Goal: Task Accomplishment & Management: Use online tool/utility

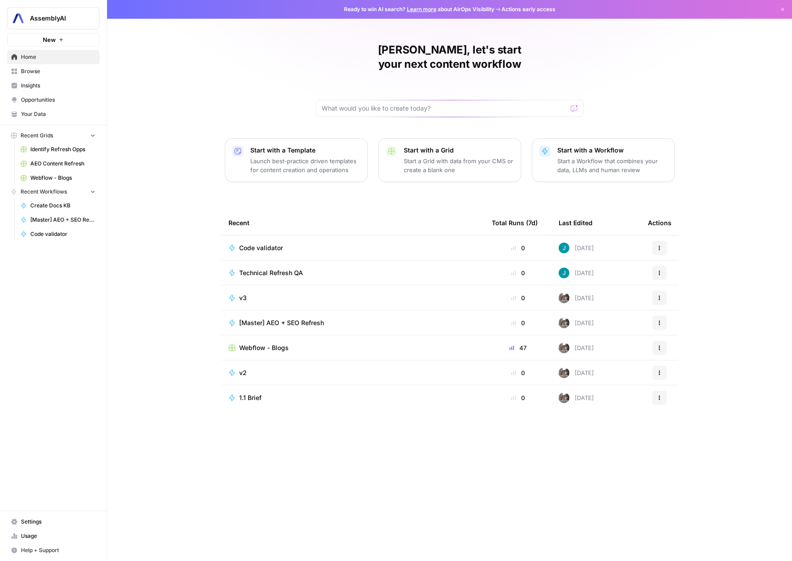
click at [254, 244] on span "Code validator" at bounding box center [261, 248] width 44 height 9
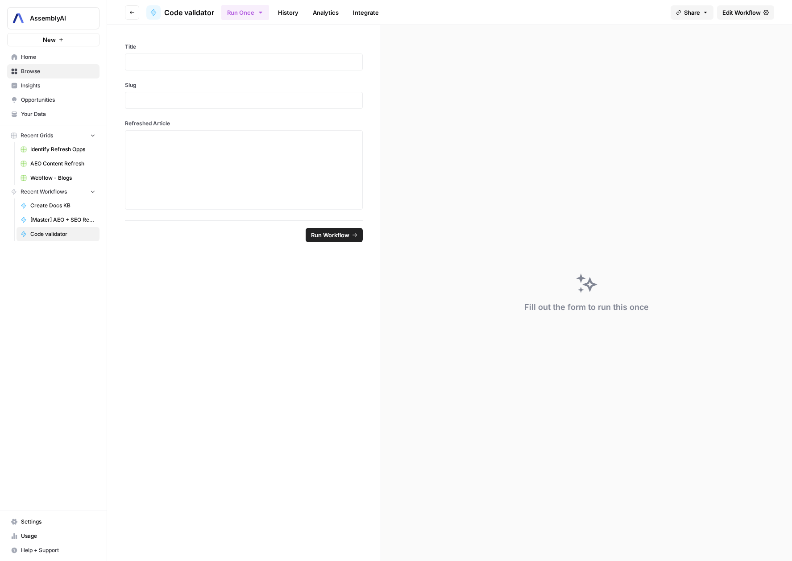
click at [734, 18] on link "Edit Workflow" at bounding box center [745, 12] width 57 height 14
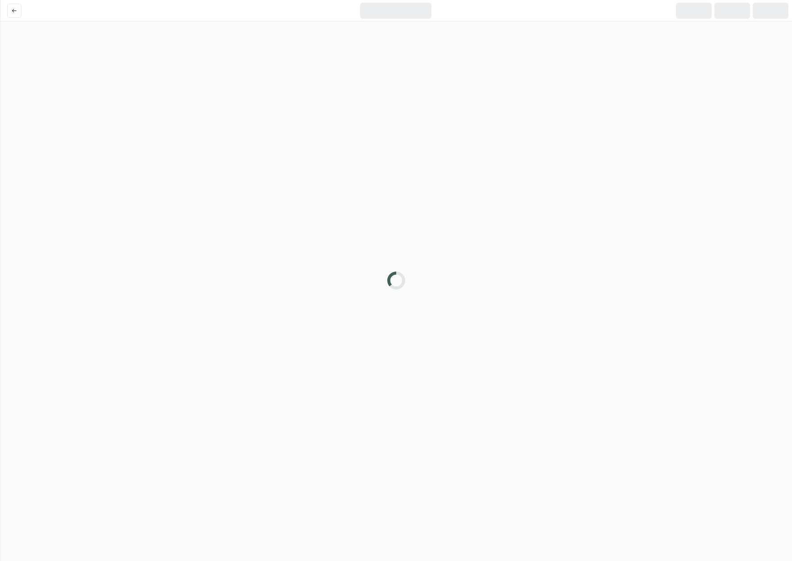
click at [734, 13] on div at bounding box center [732, 11] width 36 height 16
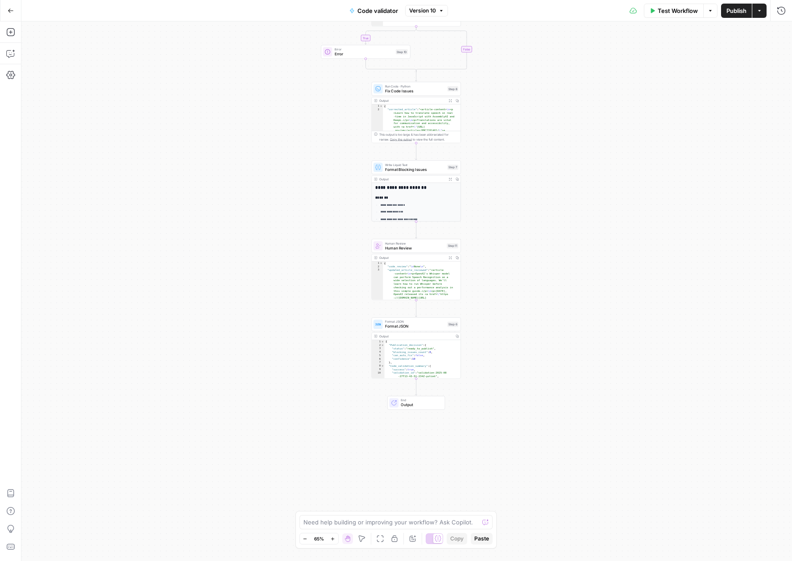
click at [20, 12] on div "Go Back" at bounding box center [10, 10] width 21 height 21
click at [13, 8] on button "Go Back" at bounding box center [11, 11] width 16 height 16
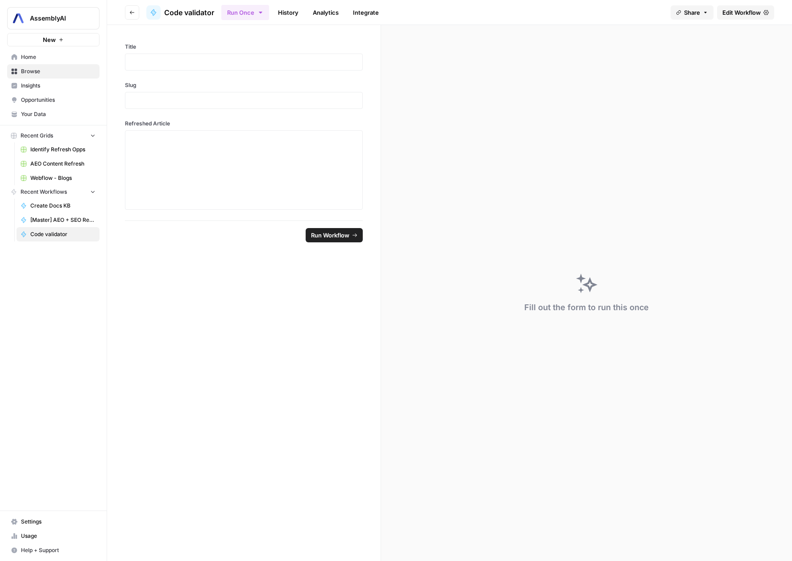
click at [57, 237] on span "Code validator" at bounding box center [62, 234] width 65 height 8
click at [191, 12] on span "Code validator" at bounding box center [189, 12] width 50 height 11
click at [37, 59] on span "Home" at bounding box center [58, 57] width 75 height 8
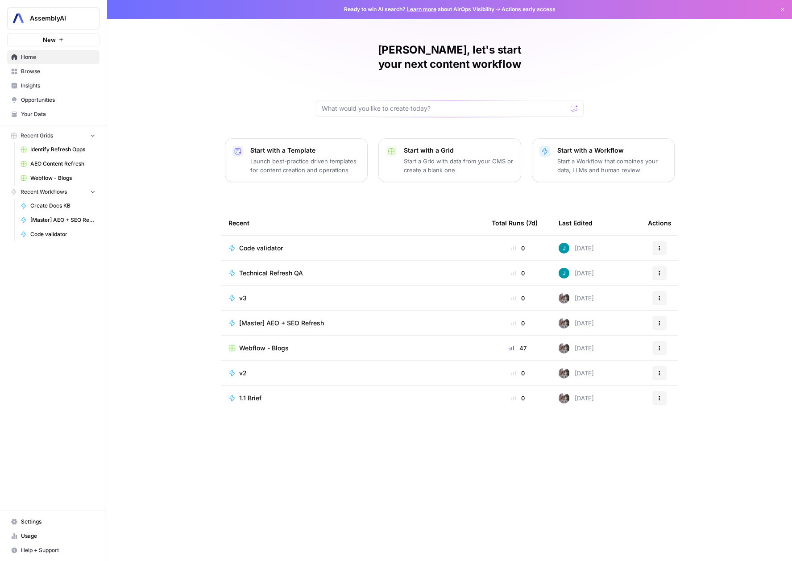
click at [53, 179] on span "Webflow - Blogs" at bounding box center [62, 178] width 65 height 8
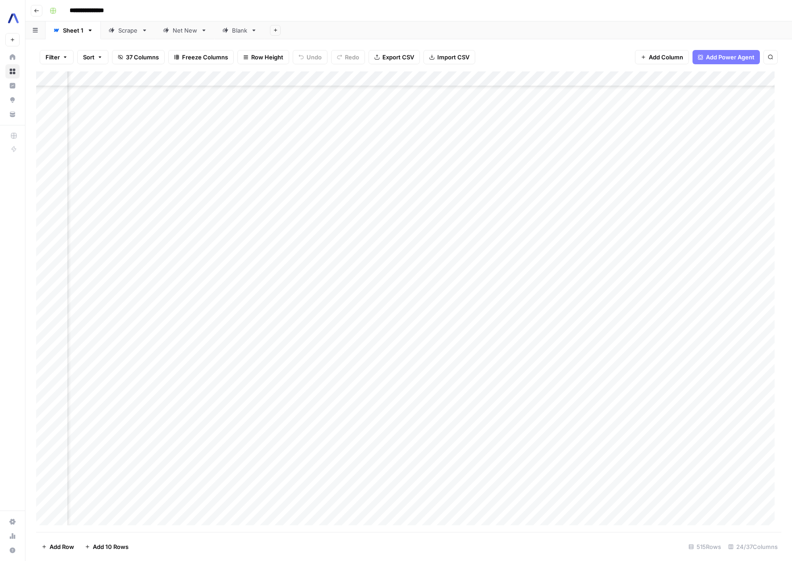
scroll to position [702, 871]
click at [457, 234] on div "Add Column" at bounding box center [408, 301] width 745 height 460
click at [586, 241] on div "Add Column" at bounding box center [408, 301] width 745 height 460
click at [592, 240] on div "Add Column" at bounding box center [408, 301] width 745 height 460
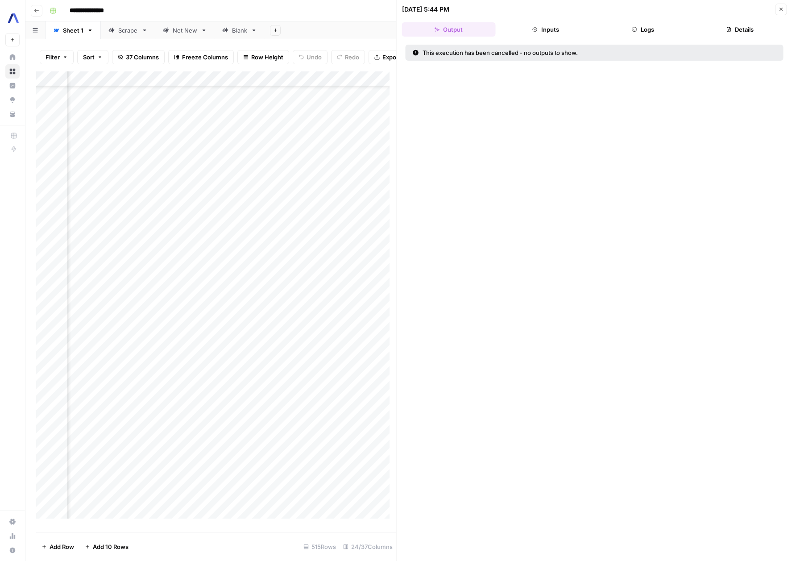
click at [778, 12] on icon "button" at bounding box center [780, 9] width 5 height 5
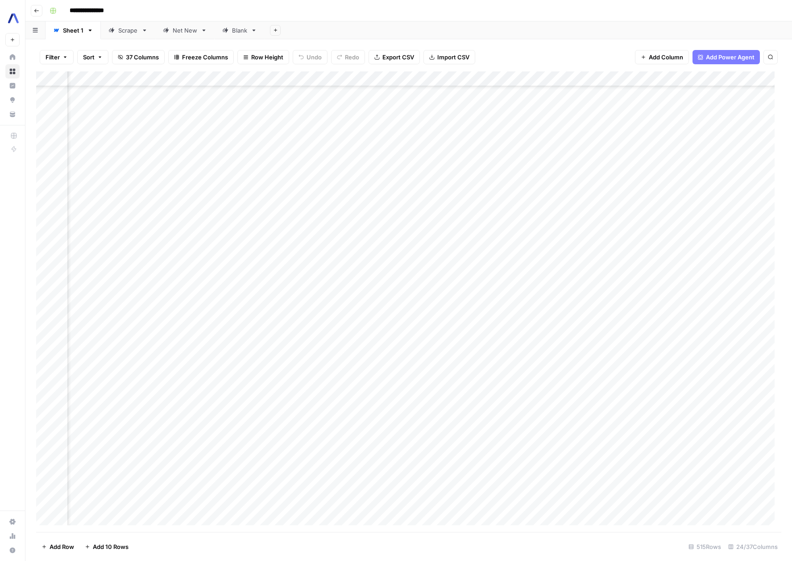
click at [598, 78] on div "Add Column" at bounding box center [408, 301] width 745 height 460
click at [567, 150] on span "Configure Inputs" at bounding box center [592, 153] width 78 height 9
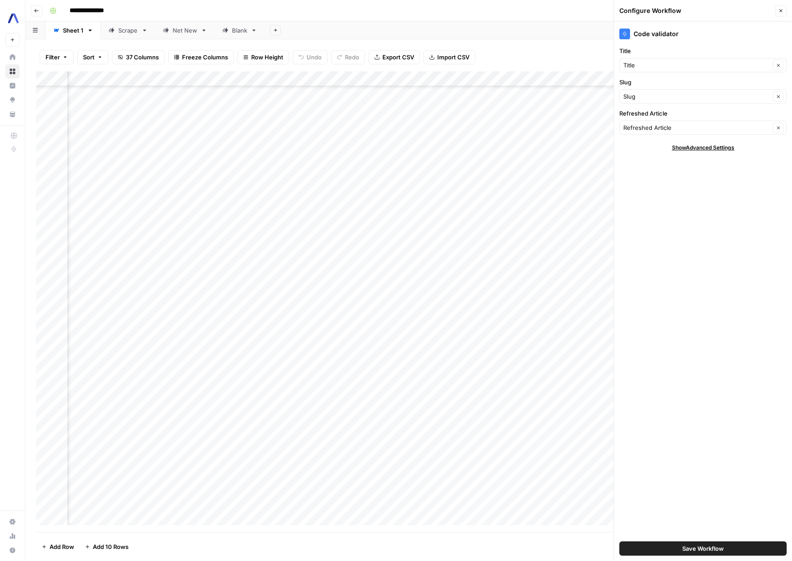
click at [778, 10] on icon "button" at bounding box center [780, 10] width 5 height 5
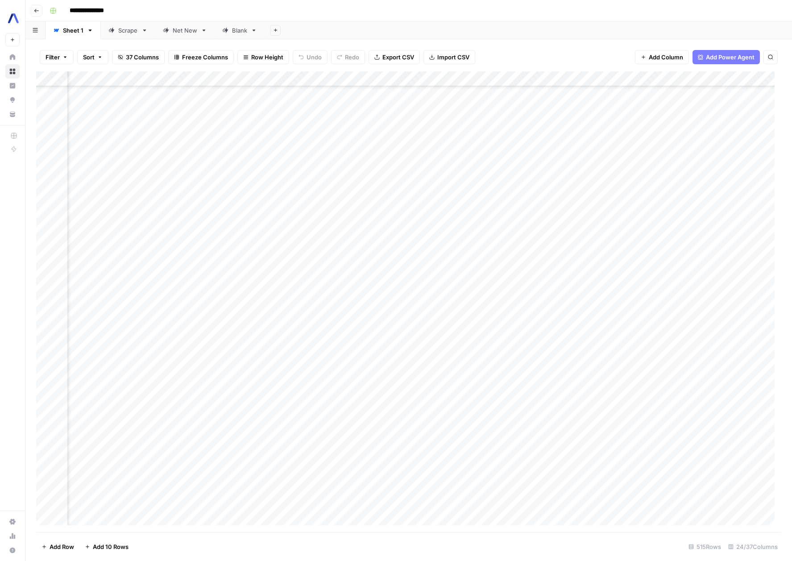
click at [596, 79] on div "Add Column" at bounding box center [408, 301] width 745 height 460
click at [585, 162] on span "Edit Workflow" at bounding box center [592, 166] width 78 height 9
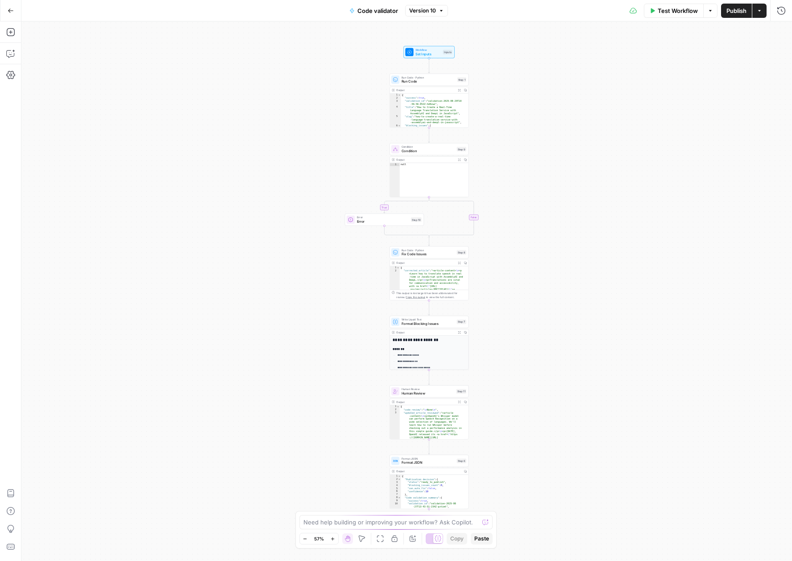
click at [428, 83] on span "Run Code" at bounding box center [429, 81] width 54 height 5
click at [425, 79] on span "Run Code" at bounding box center [429, 81] width 54 height 5
click at [421, 103] on div "{ "success" : true , "validation_id" : "validation-2025-08-29T18 -56-56-052Z-hd…" at bounding box center [433, 113] width 64 height 40
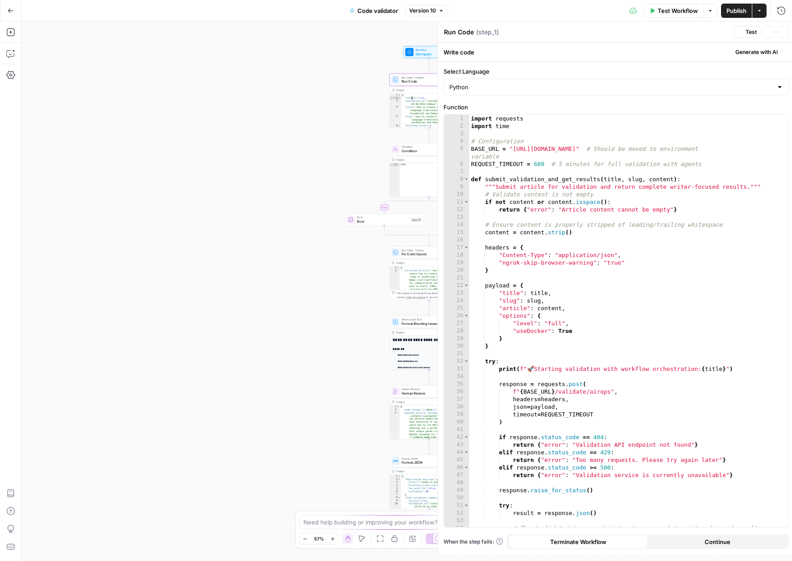
type textarea "**********"
click at [515, 150] on div "import requests import time # Configuration BASE_URL = "https://d07f039257b8.ng…" at bounding box center [623, 332] width 313 height 434
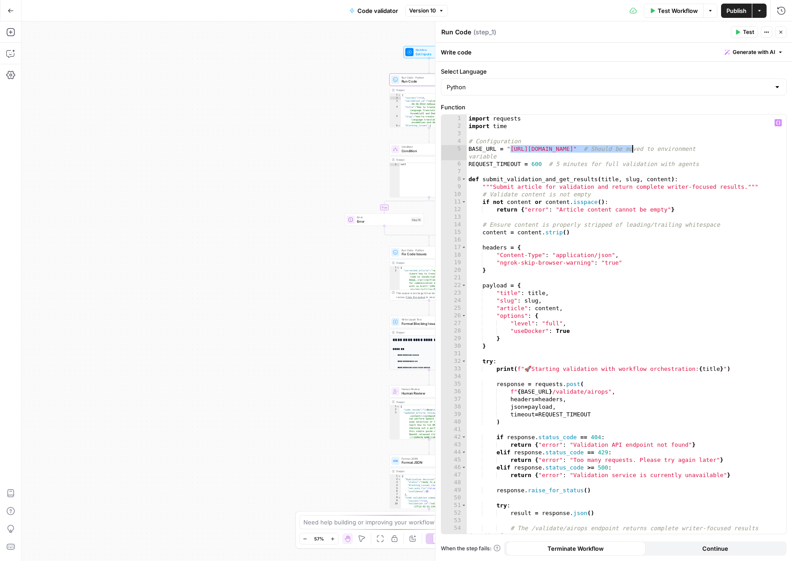
drag, startPoint x: 515, startPoint y: 150, endPoint x: 625, endPoint y: 146, distance: 109.8
click at [625, 146] on div "import requests import time # Configuration BASE_URL = "https://d07f039257b8.ng…" at bounding box center [623, 332] width 313 height 434
click at [534, 149] on div "import requests import time # Configuration BASE_URL = "https://d07f039257b8.ng…" at bounding box center [623, 332] width 313 height 434
click at [519, 147] on div "import requests import time # Configuration BASE_URL = "https://d07f039257b8.ng…" at bounding box center [623, 332] width 313 height 434
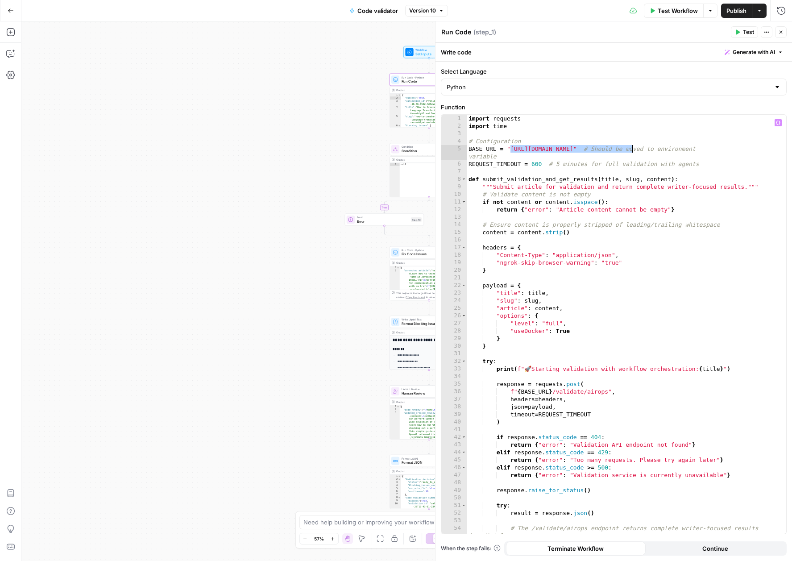
drag, startPoint x: 519, startPoint y: 147, endPoint x: 624, endPoint y: 150, distance: 105.3
click at [624, 150] on div "import requests import time # Configuration BASE_URL = "https://d07f039257b8.ng…" at bounding box center [623, 332] width 313 height 434
paste textarea
type textarea "**********"
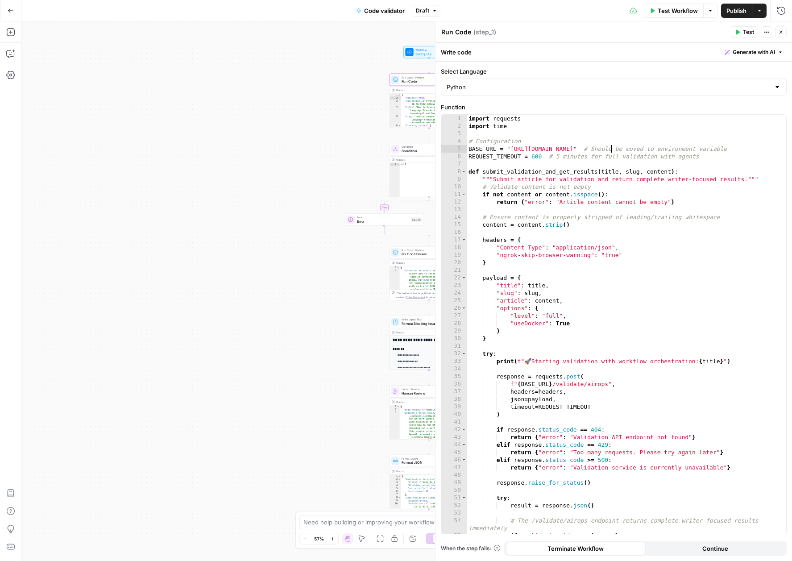
click at [730, 10] on span "Publish" at bounding box center [736, 10] width 20 height 9
click at [278, 139] on div "**********" at bounding box center [406, 290] width 770 height 539
click at [16, 14] on button "Go Back" at bounding box center [11, 11] width 16 height 16
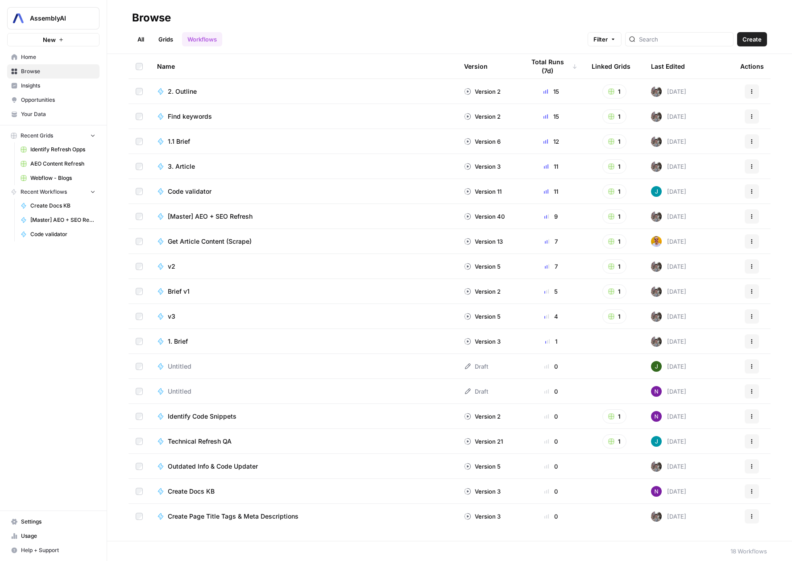
click at [58, 149] on span "Identify Refresh Opps" at bounding box center [62, 149] width 65 height 8
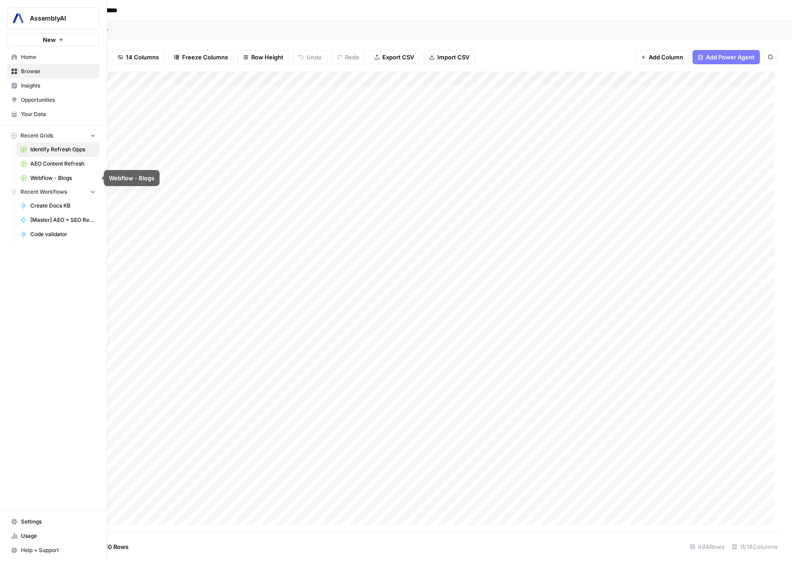
click at [46, 180] on span "Webflow - Blogs" at bounding box center [62, 178] width 65 height 8
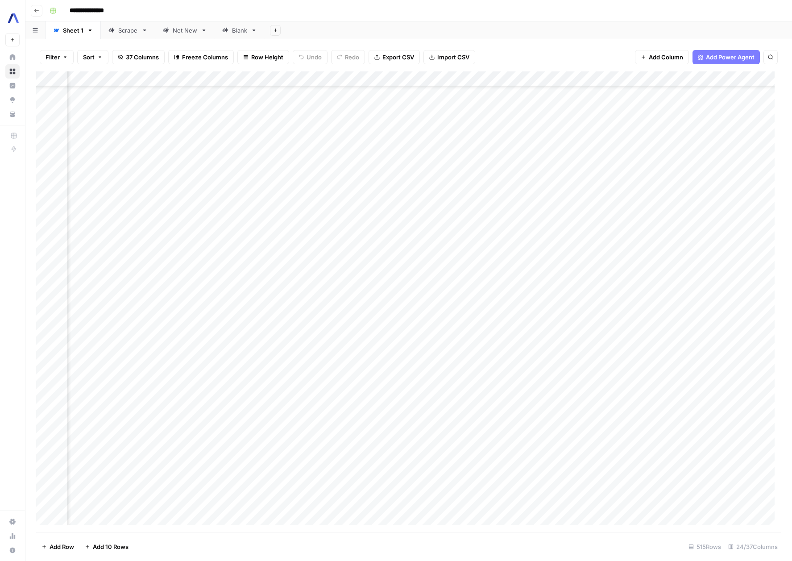
scroll to position [694, 1540]
click at [402, 249] on div "Add Column" at bounding box center [408, 301] width 745 height 460
click at [354, 250] on div "Add Column" at bounding box center [408, 301] width 745 height 460
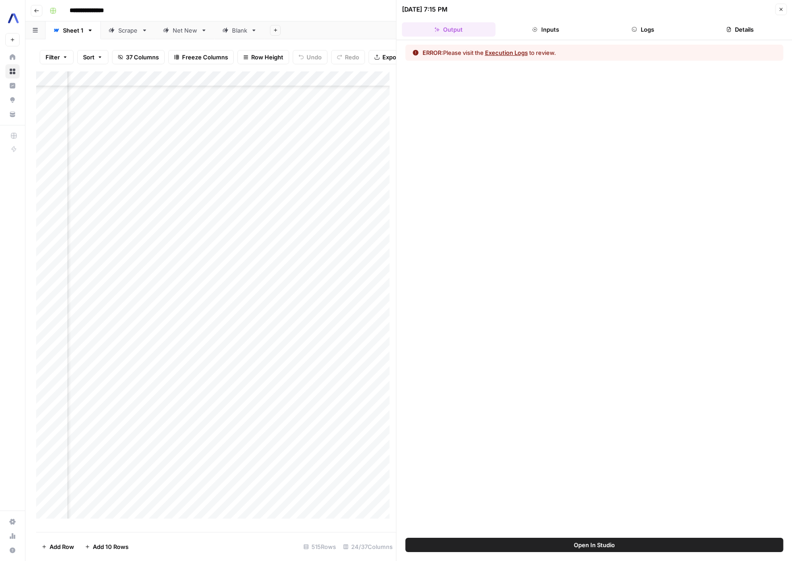
click at [551, 32] on button "Inputs" at bounding box center [546, 29] width 94 height 14
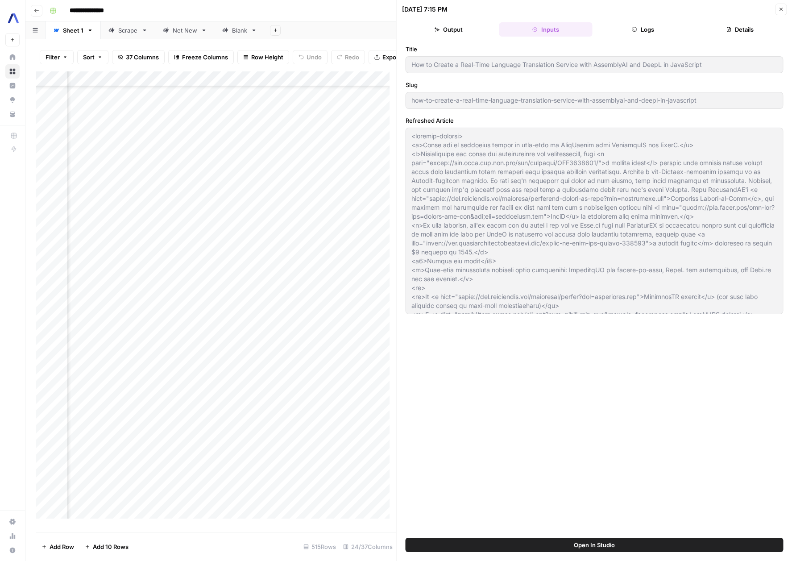
click at [639, 21] on header "09/08/25 at 7:15 PM Close Output Inputs Logs Details" at bounding box center [595, 20] width 396 height 40
click at [641, 27] on button "Logs" at bounding box center [643, 29] width 94 height 14
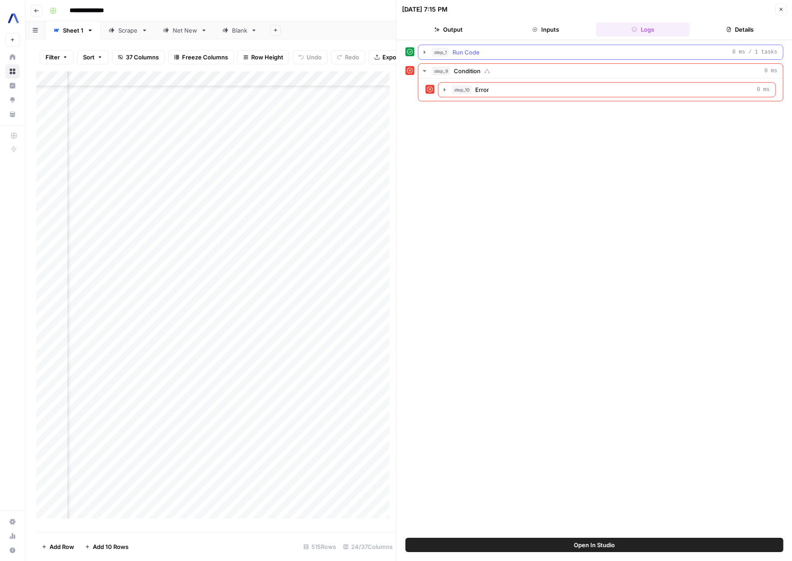
click at [422, 55] on icon "button" at bounding box center [424, 52] width 7 height 7
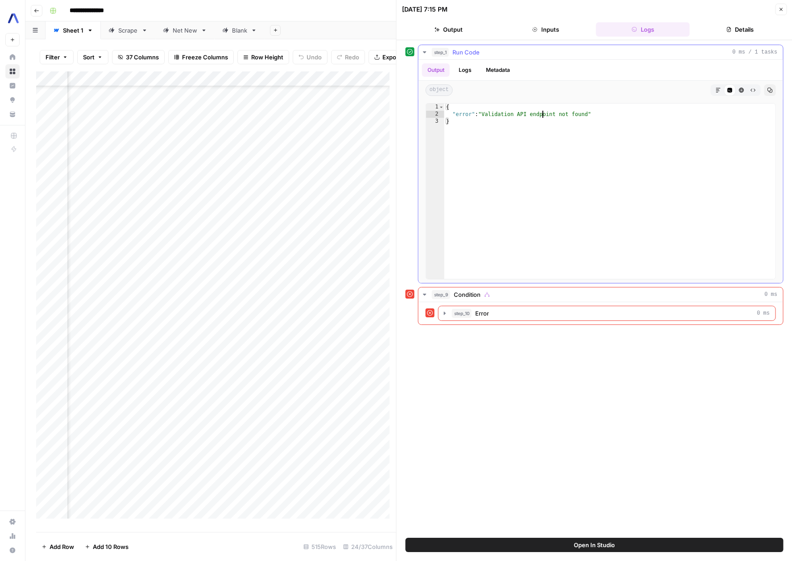
click at [544, 116] on div "{ "error" : "Validation API endpoint not found" }" at bounding box center [609, 198] width 331 height 190
type textarea "**********"
click at [780, 8] on icon "button" at bounding box center [780, 9] width 5 height 5
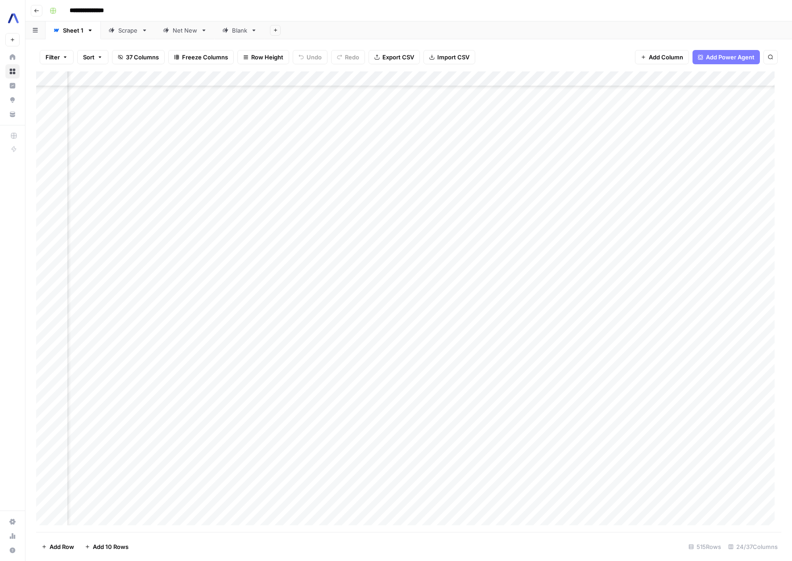
click at [390, 77] on div "Add Column" at bounding box center [408, 301] width 745 height 460
click at [381, 167] on span "Edit Workflow" at bounding box center [386, 166] width 78 height 9
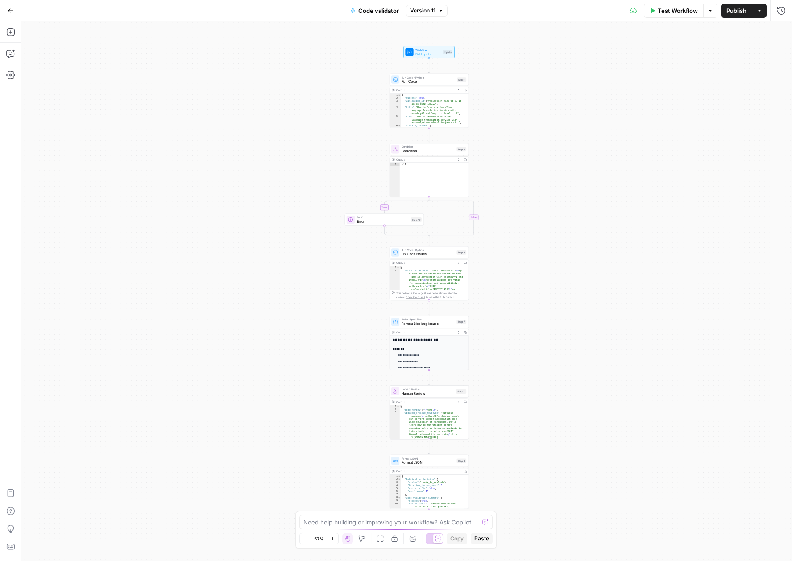
click at [431, 82] on span "Run Code" at bounding box center [429, 81] width 54 height 5
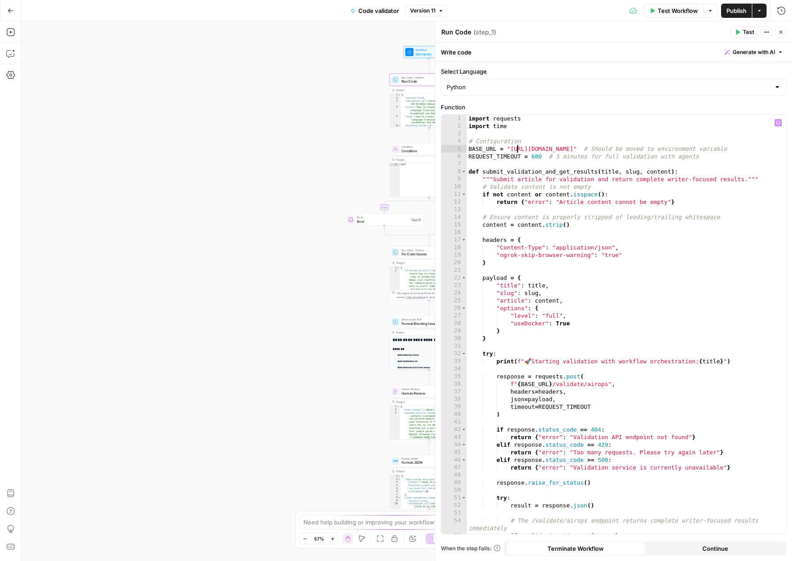
click at [516, 149] on div "import requests import time # Configuration BASE_URL = "[URL][DOMAIN_NAME]" # S…" at bounding box center [623, 332] width 313 height 434
drag, startPoint x: 516, startPoint y: 149, endPoint x: 606, endPoint y: 148, distance: 89.7
click at [606, 148] on div "import requests import time # Configuration BASE_URL = "[URL][DOMAIN_NAME]" # S…" at bounding box center [623, 332] width 313 height 434
paste textarea "******"
type textarea "**********"
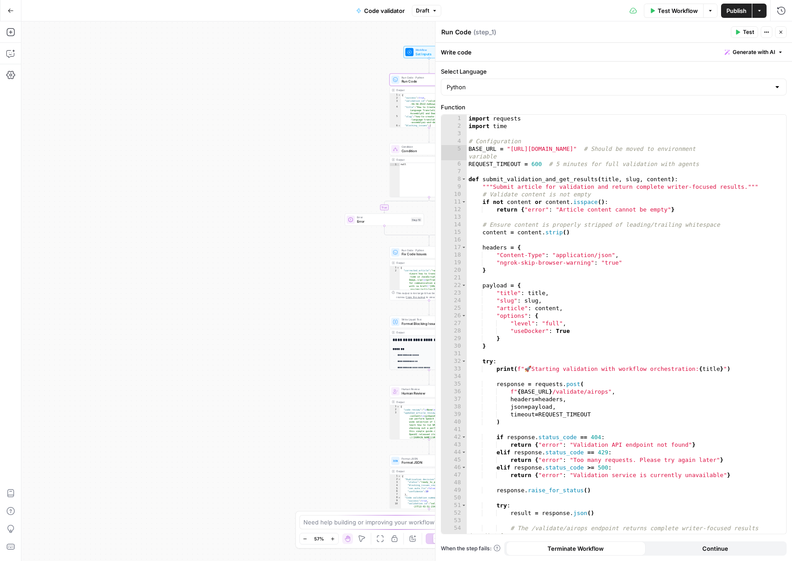
click at [732, 8] on span "Publish" at bounding box center [736, 10] width 20 height 9
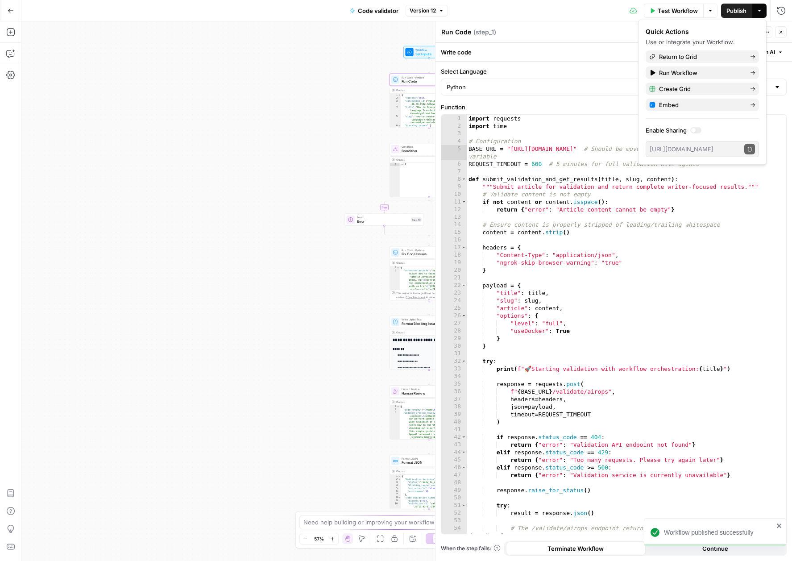
click at [11, 12] on icon "button" at bounding box center [11, 11] width 6 height 6
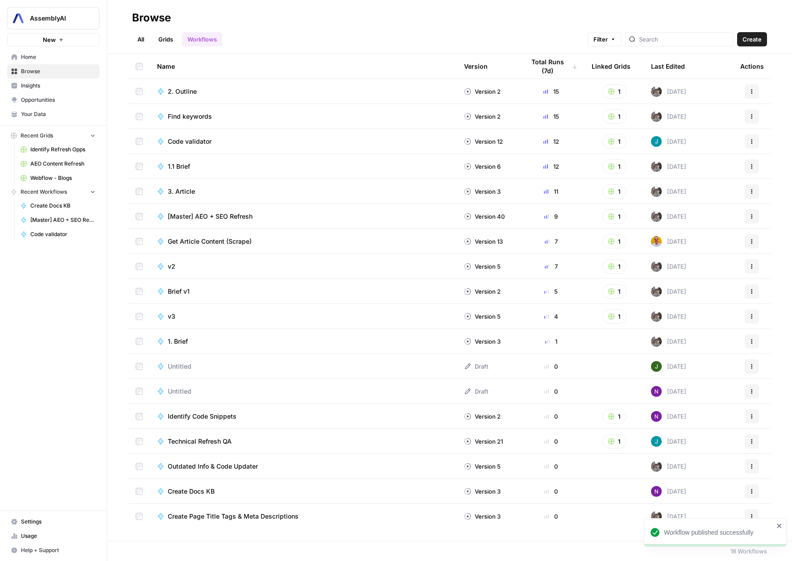
click at [62, 176] on span "Webflow - Blogs" at bounding box center [62, 178] width 65 height 8
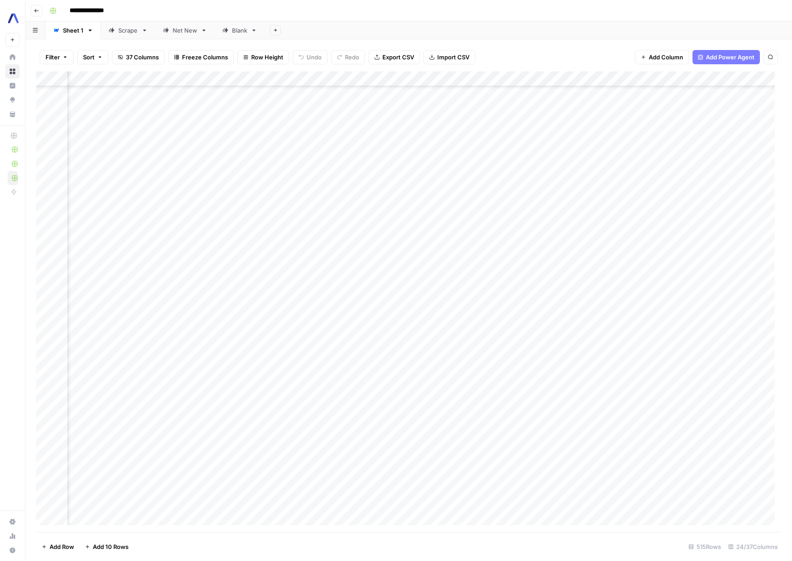
scroll to position [629, 1439]
click at [500, 315] on div "Add Column" at bounding box center [408, 301] width 745 height 460
click at [667, 313] on div "Add Column" at bounding box center [408, 301] width 745 height 460
click at [700, 313] on div "Add Column" at bounding box center [408, 301] width 745 height 460
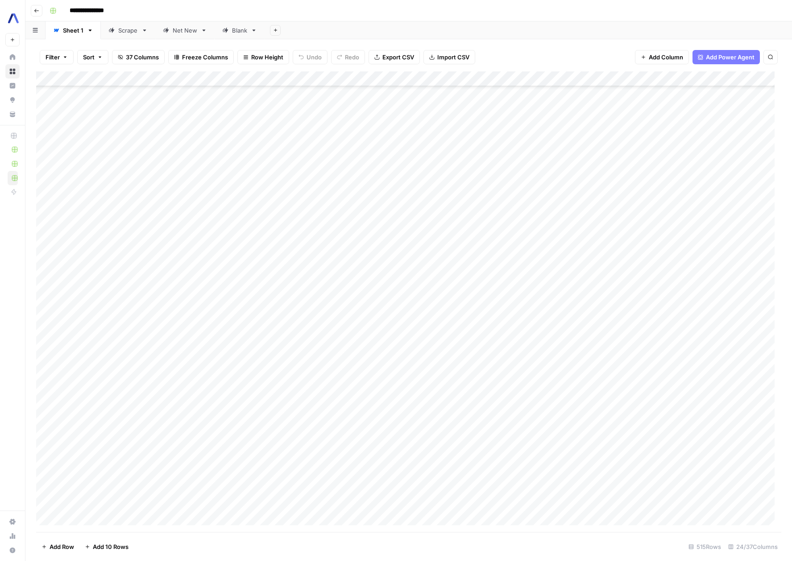
click at [708, 313] on div "Add Column" at bounding box center [408, 301] width 745 height 460
click at [678, 314] on textarea "**********" at bounding box center [665, 318] width 246 height 21
click at [549, 366] on div "Add Column" at bounding box center [408, 301] width 745 height 460
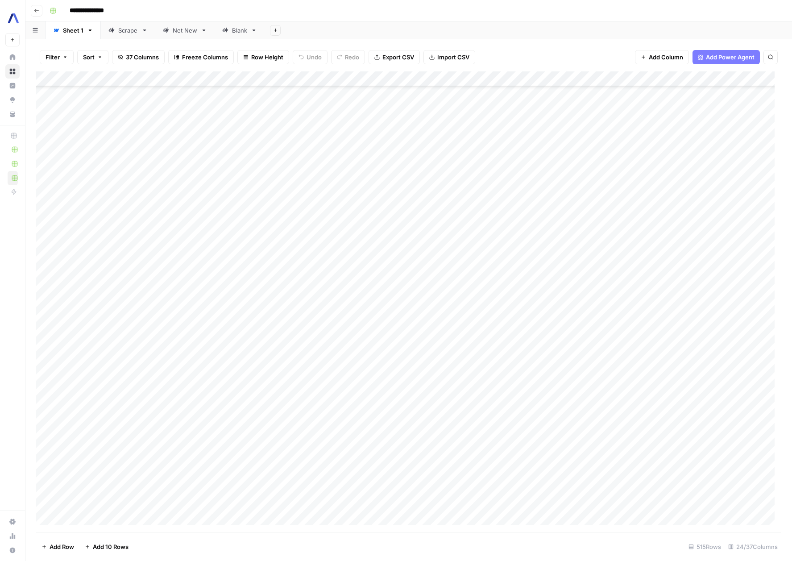
click at [560, 315] on div "Add Column" at bounding box center [408, 301] width 745 height 460
click at [506, 316] on div "Add Column" at bounding box center [408, 301] width 745 height 460
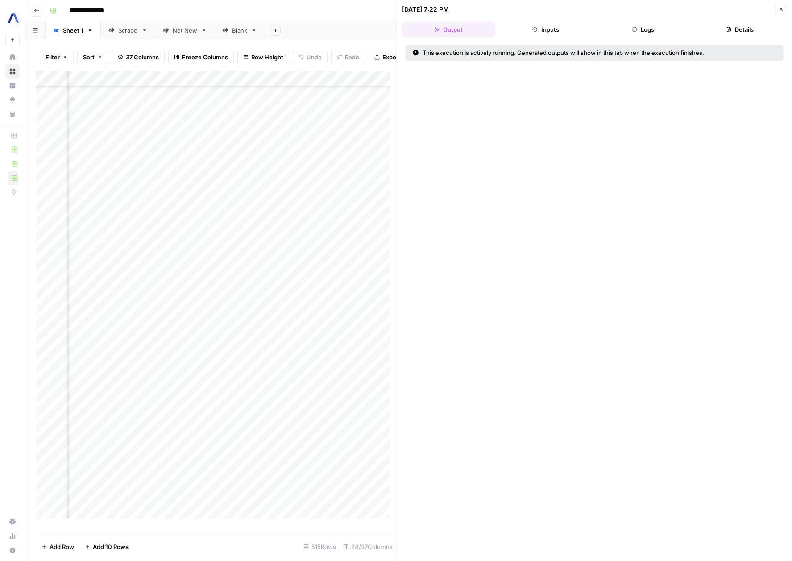
click at [782, 11] on icon "button" at bounding box center [780, 9] width 3 height 3
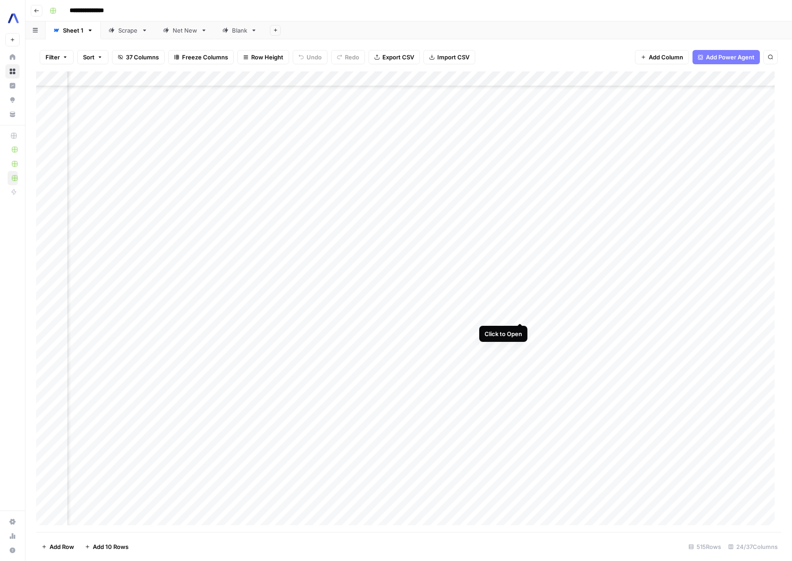
click at [518, 313] on div "Add Column" at bounding box center [408, 301] width 745 height 460
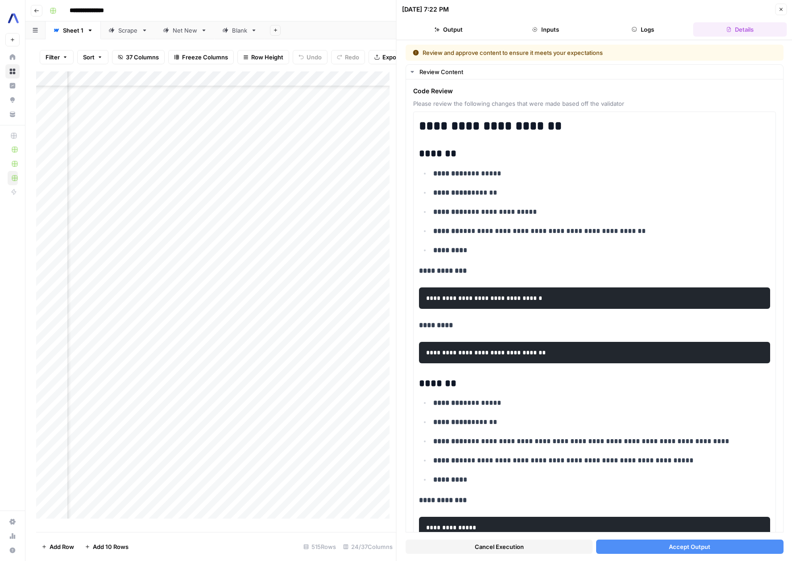
click at [780, 7] on icon "button" at bounding box center [780, 9] width 5 height 5
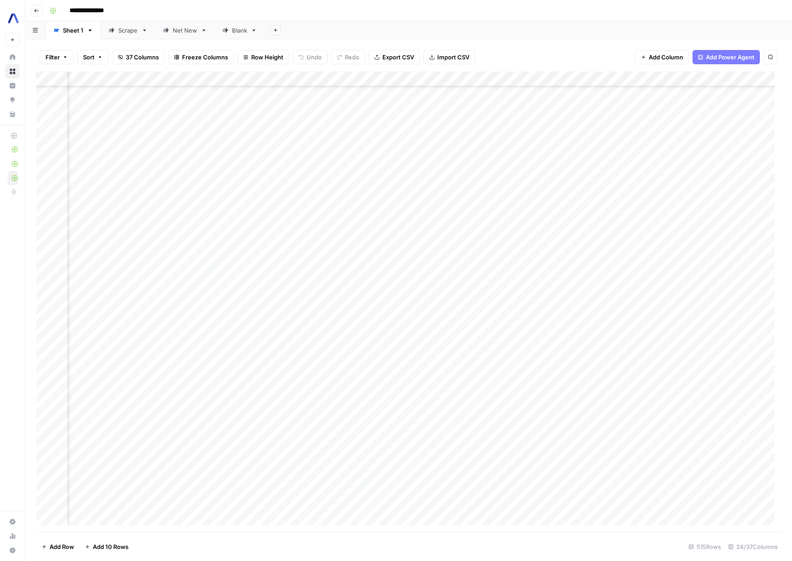
scroll to position [2252, 293]
click at [484, 295] on div "Add Column" at bounding box center [408, 301] width 745 height 460
click at [613, 296] on div "Add Column" at bounding box center [408, 301] width 745 height 460
click at [613, 296] on textarea "**********" at bounding box center [514, 299] width 246 height 12
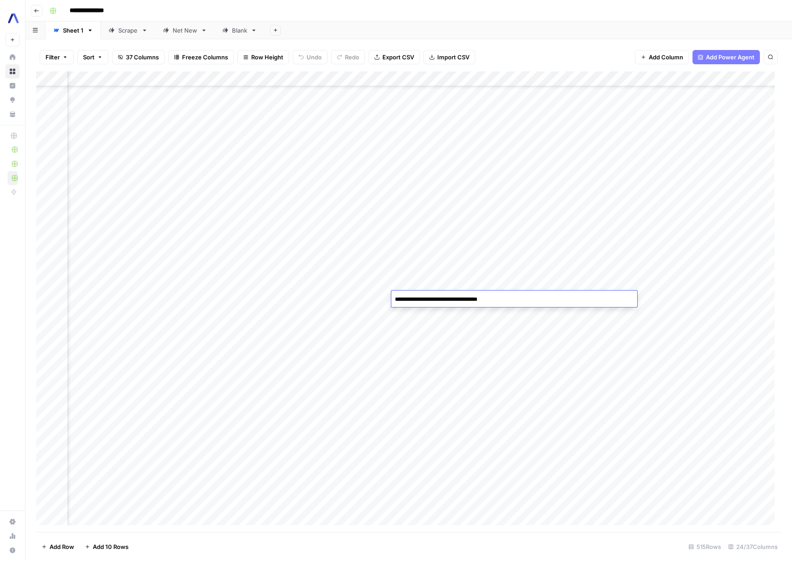
click at [613, 296] on textarea "**********" at bounding box center [514, 299] width 246 height 12
click at [530, 355] on div "Add Column" at bounding box center [408, 301] width 745 height 460
click at [522, 298] on div "Add Column" at bounding box center [408, 301] width 745 height 460
click at [331, 298] on div "Add Column" at bounding box center [408, 301] width 745 height 460
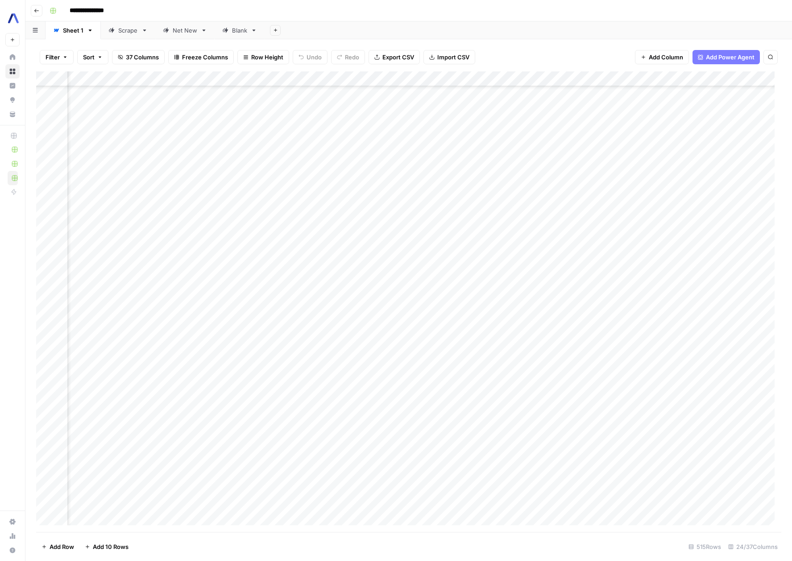
scroll to position [659, 862]
click at [459, 290] on div "Add Column" at bounding box center [408, 301] width 745 height 460
click at [471, 188] on div "Add Column" at bounding box center [408, 301] width 745 height 460
click at [648, 191] on div "Add Column" at bounding box center [408, 301] width 745 height 460
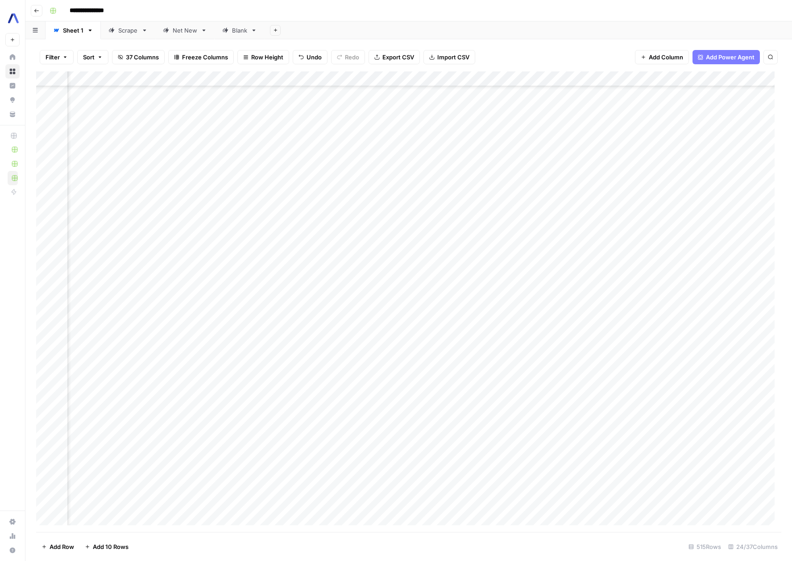
scroll to position [2361, 1256]
click at [665, 188] on div "Add Column" at bounding box center [408, 301] width 745 height 460
click at [683, 190] on div "Add Column" at bounding box center [408, 301] width 745 height 460
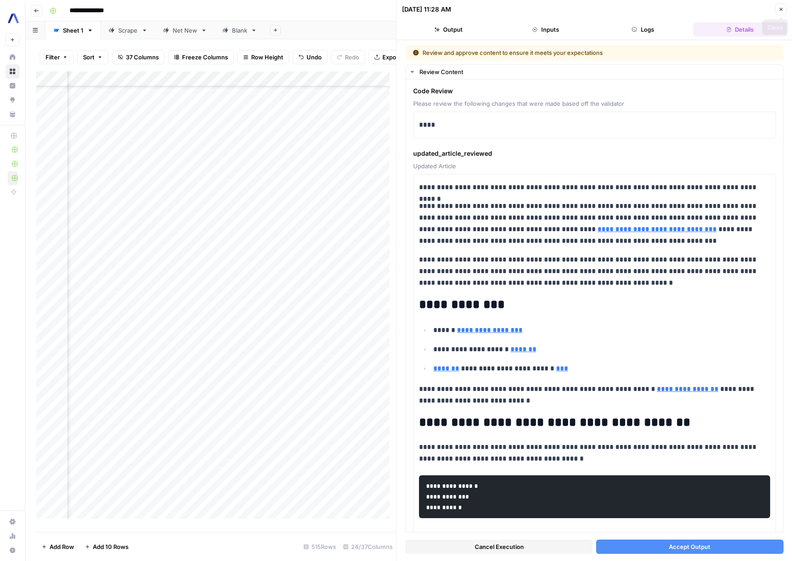
click at [779, 13] on button "Close" at bounding box center [781, 10] width 12 height 12
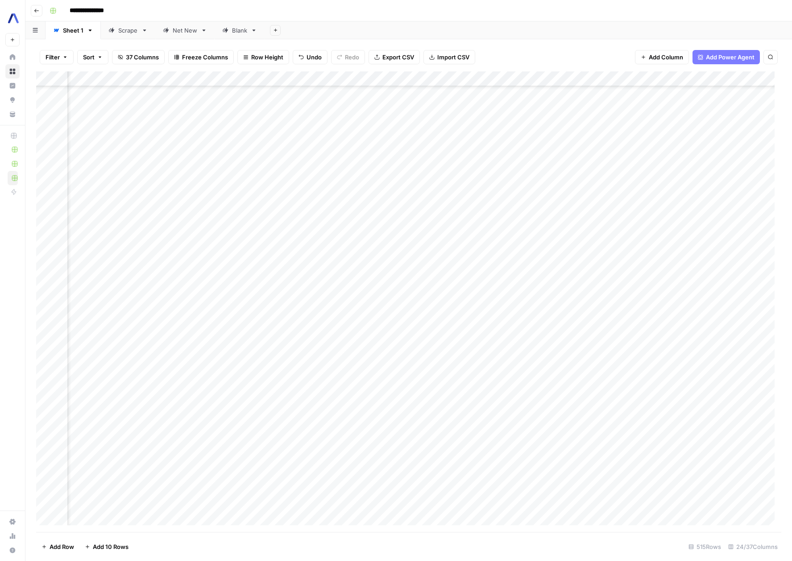
click at [358, 245] on div "Add Column" at bounding box center [408, 301] width 745 height 460
type textarea "**********"
click at [320, 286] on div "Add Column" at bounding box center [408, 301] width 745 height 460
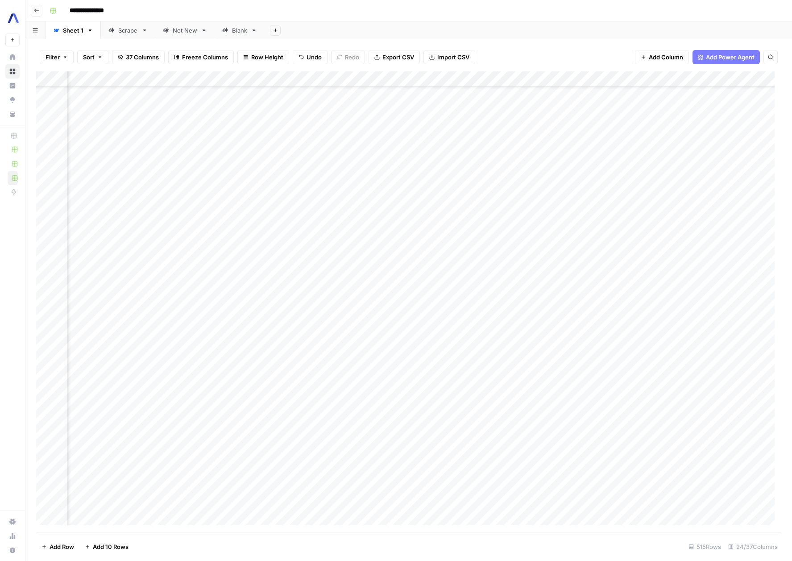
click at [313, 339] on div "Add Column" at bounding box center [408, 301] width 745 height 460
click at [392, 428] on div "Add Column" at bounding box center [408, 301] width 745 height 460
click at [643, 230] on div "Add Column" at bounding box center [408, 301] width 745 height 460
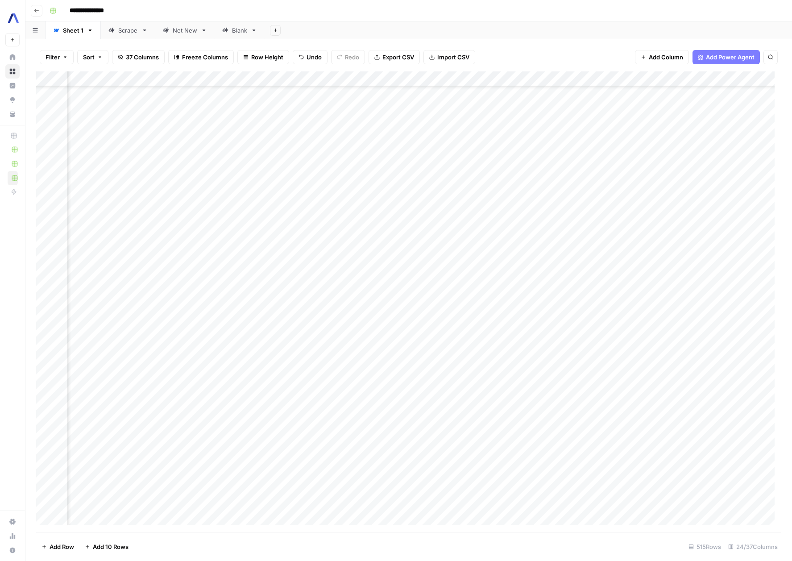
scroll to position [3122, 1334]
click at [607, 233] on div "Add Column" at bounding box center [408, 301] width 745 height 460
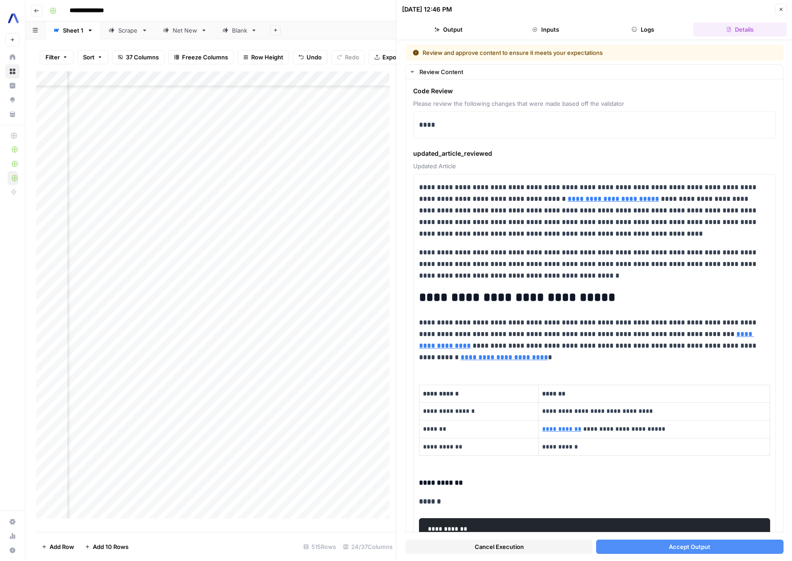
click at [561, 546] on button "Cancel Execution" at bounding box center [499, 546] width 187 height 14
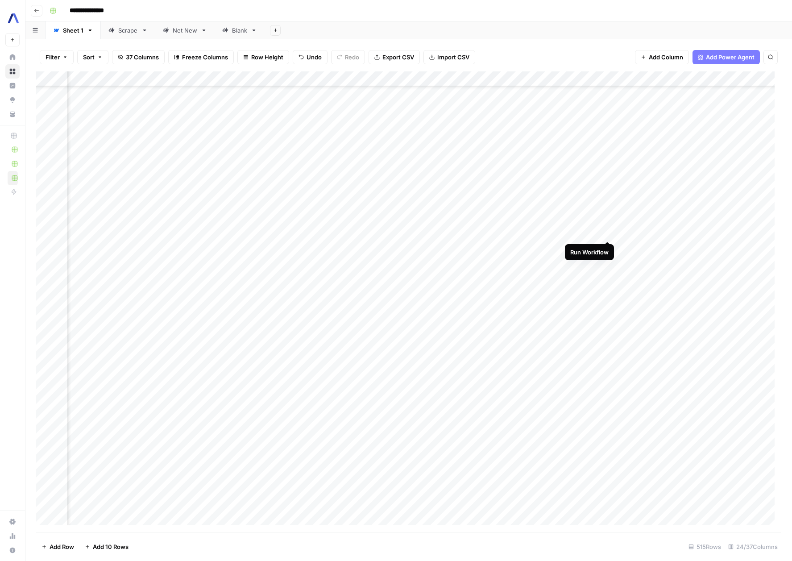
click at [606, 232] on div "Add Column" at bounding box center [408, 301] width 745 height 460
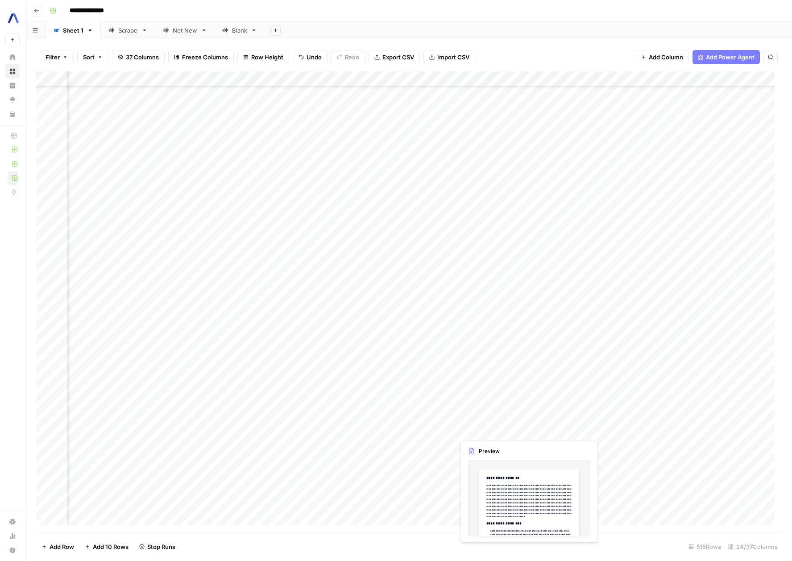
click at [485, 424] on div "Add Column" at bounding box center [408, 301] width 745 height 460
click at [499, 238] on div "Add Column" at bounding box center [408, 301] width 745 height 460
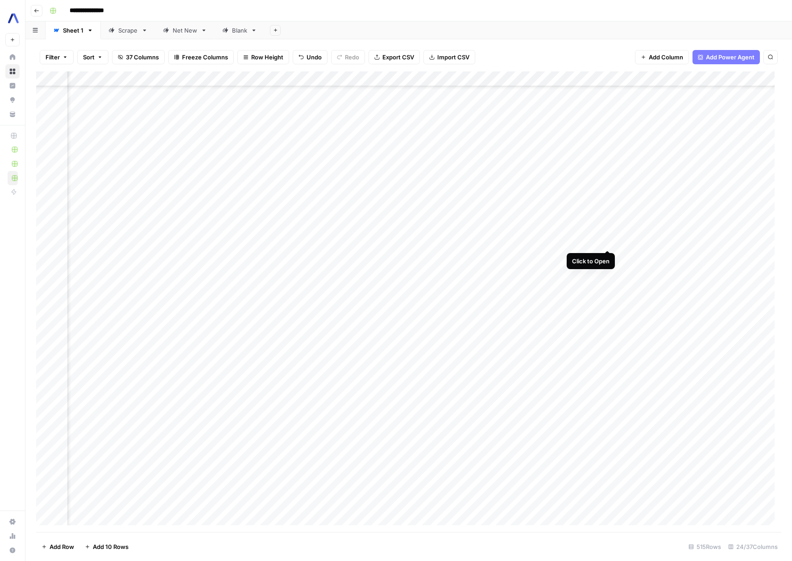
click at [610, 240] on div "Add Column" at bounding box center [408, 301] width 745 height 460
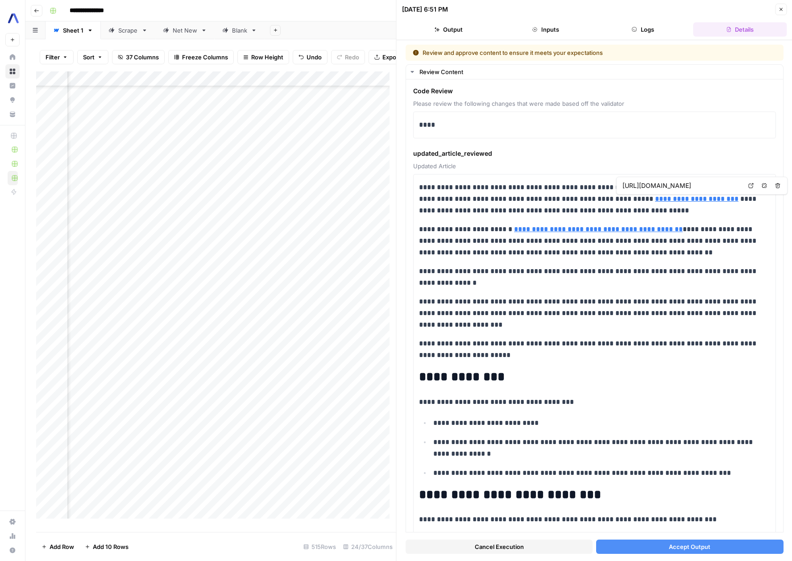
click at [782, 10] on icon "button" at bounding box center [780, 9] width 5 height 5
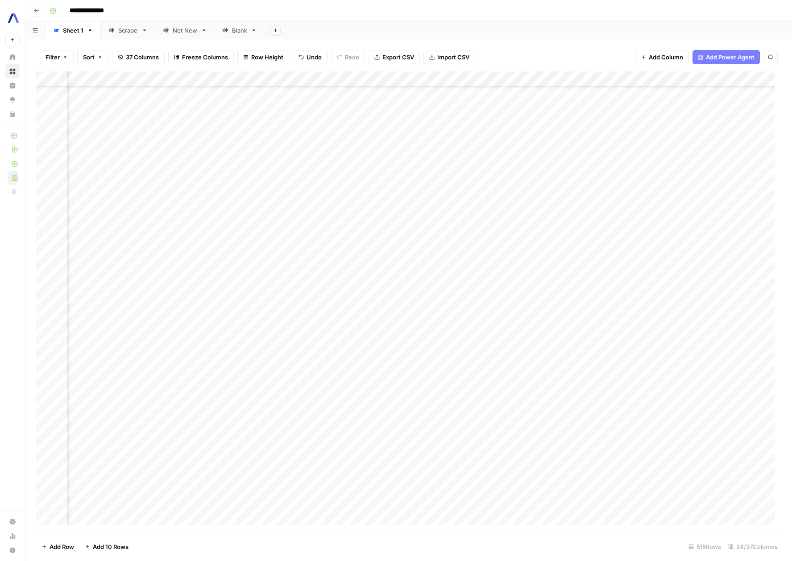
click at [507, 257] on div "Add Column" at bounding box center [408, 301] width 745 height 460
click at [667, 255] on div "Add Column" at bounding box center [408, 301] width 745 height 460
click at [600, 398] on div "Add Column" at bounding box center [408, 301] width 745 height 460
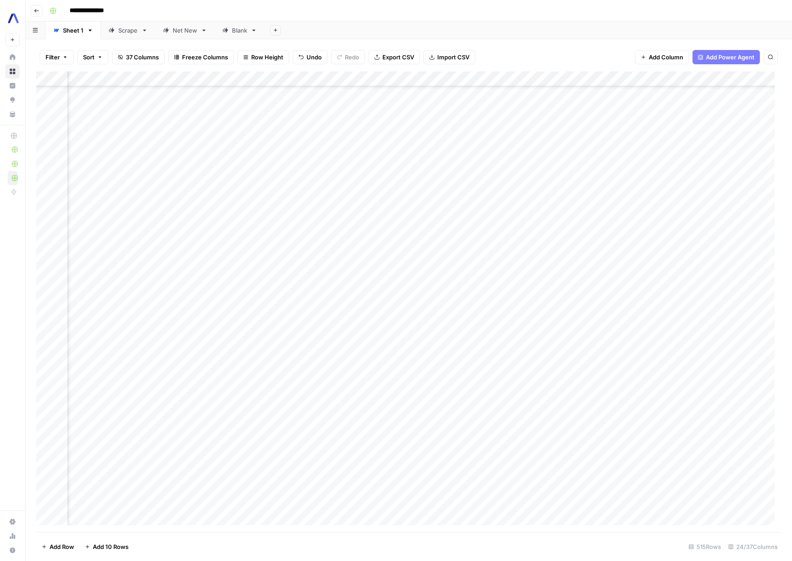
scroll to position [5163, 296]
click at [424, 163] on div "Add Column" at bounding box center [408, 301] width 745 height 460
click at [463, 123] on div "Add Column" at bounding box center [408, 301] width 745 height 460
click at [294, 265] on div "Add Column" at bounding box center [408, 301] width 745 height 460
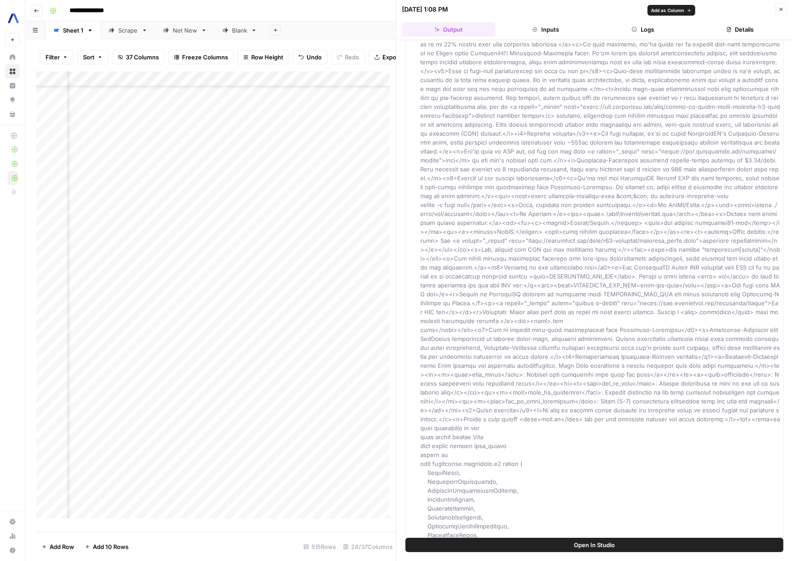
scroll to position [457, 0]
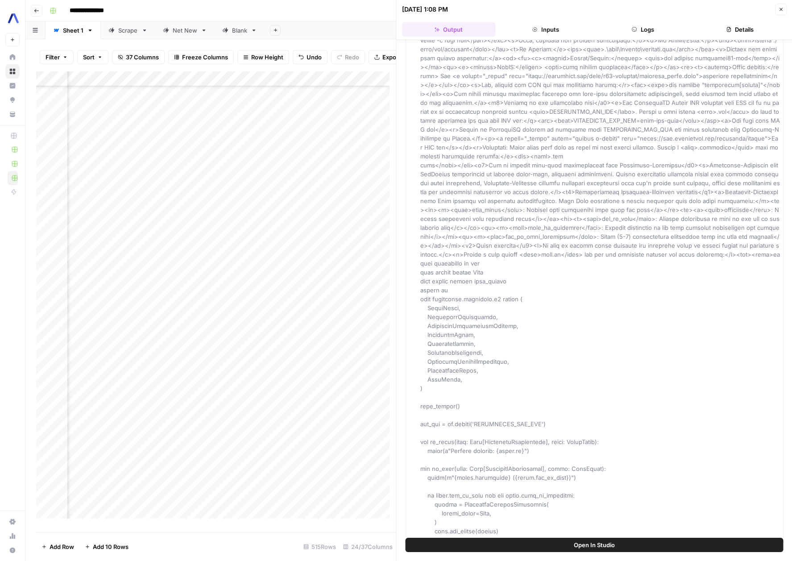
click at [779, 8] on icon "button" at bounding box center [780, 9] width 5 height 5
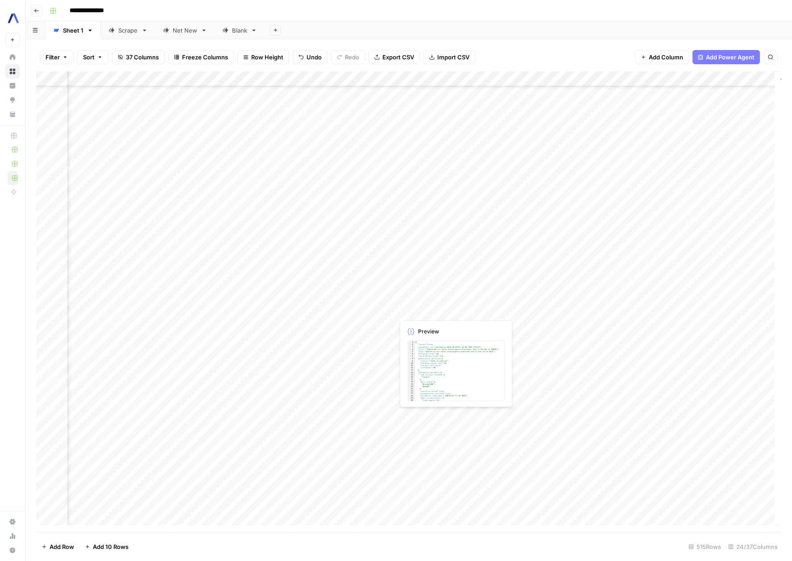
click at [426, 309] on div "Add Column" at bounding box center [408, 301] width 745 height 460
click at [261, 308] on div "Add Column" at bounding box center [408, 301] width 745 height 460
click at [748, 309] on div "Add Column" at bounding box center [408, 301] width 745 height 460
click at [726, 308] on div "Add Column" at bounding box center [408, 301] width 745 height 460
click at [714, 306] on div "Add Column" at bounding box center [408, 301] width 745 height 460
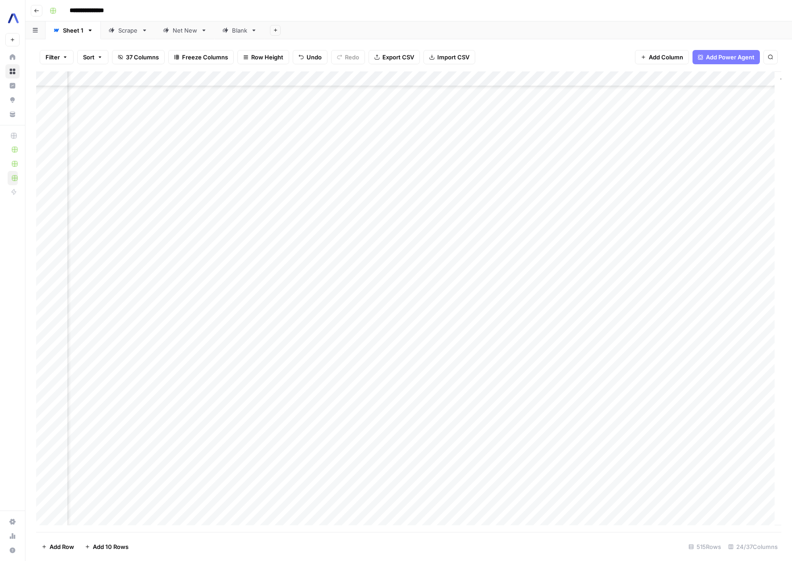
click at [684, 264] on div "Add Column" at bounding box center [408, 301] width 745 height 460
click at [173, 312] on div "Add Column" at bounding box center [408, 301] width 745 height 460
click at [435, 222] on div "Add Column" at bounding box center [408, 301] width 745 height 460
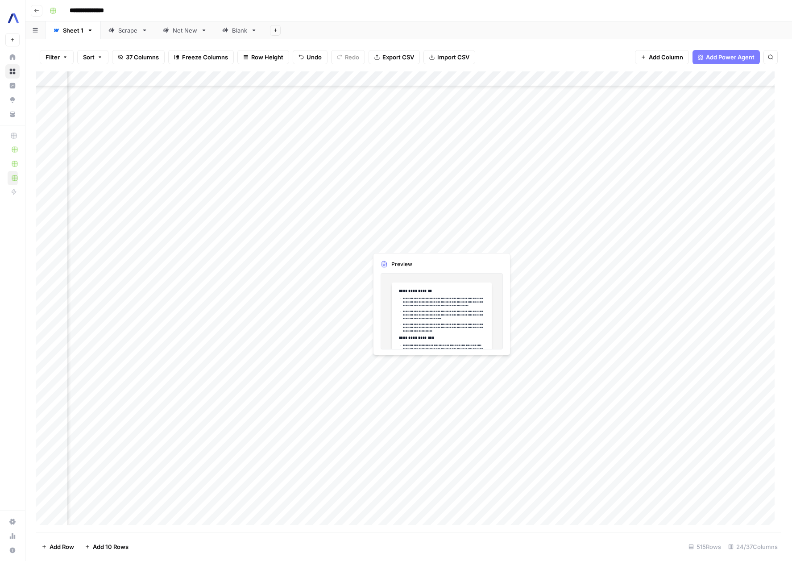
click at [413, 248] on div "Add Column" at bounding box center [408, 301] width 745 height 460
click at [439, 241] on div "Add Column" at bounding box center [408, 301] width 745 height 460
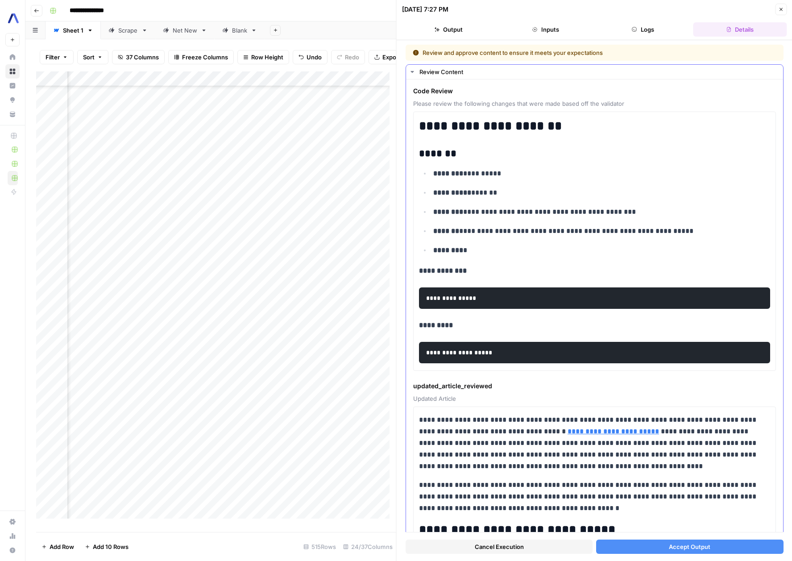
scroll to position [2, 0]
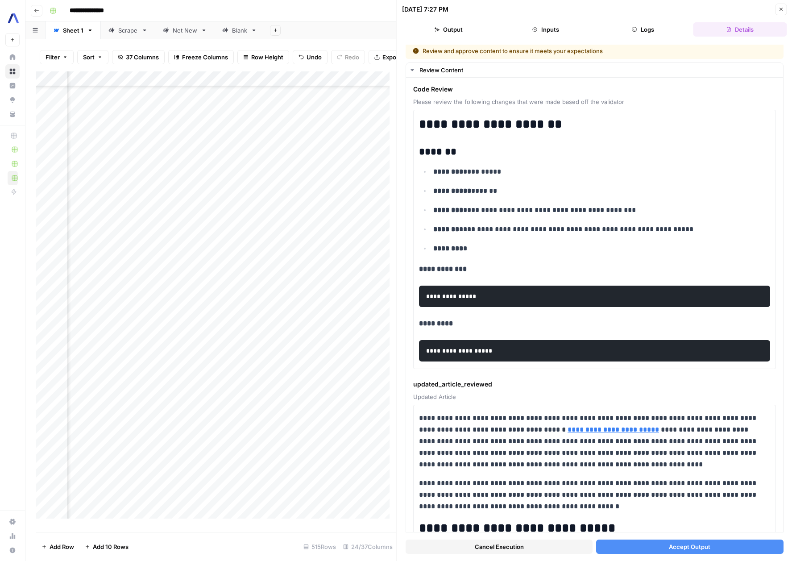
click at [781, 7] on icon "button" at bounding box center [780, 9] width 5 height 5
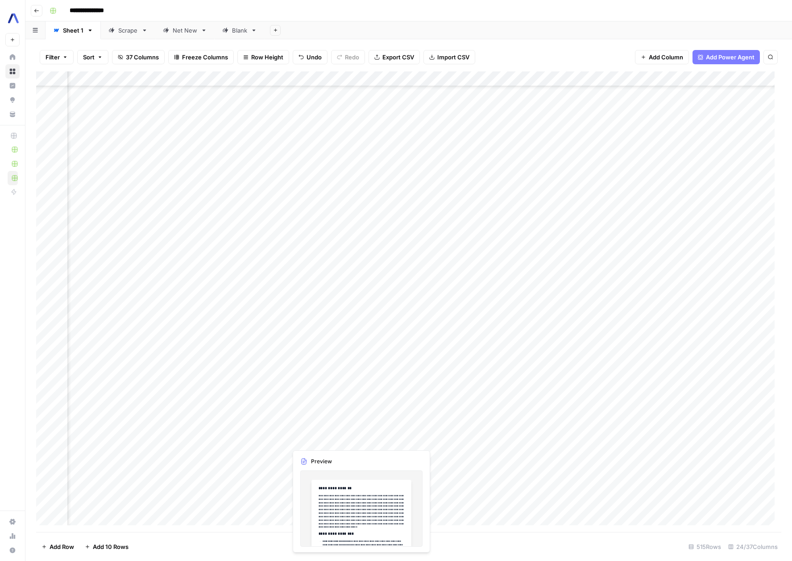
click at [316, 440] on div "Add Column" at bounding box center [408, 301] width 745 height 460
click at [633, 231] on div "Add Column" at bounding box center [408, 301] width 745 height 460
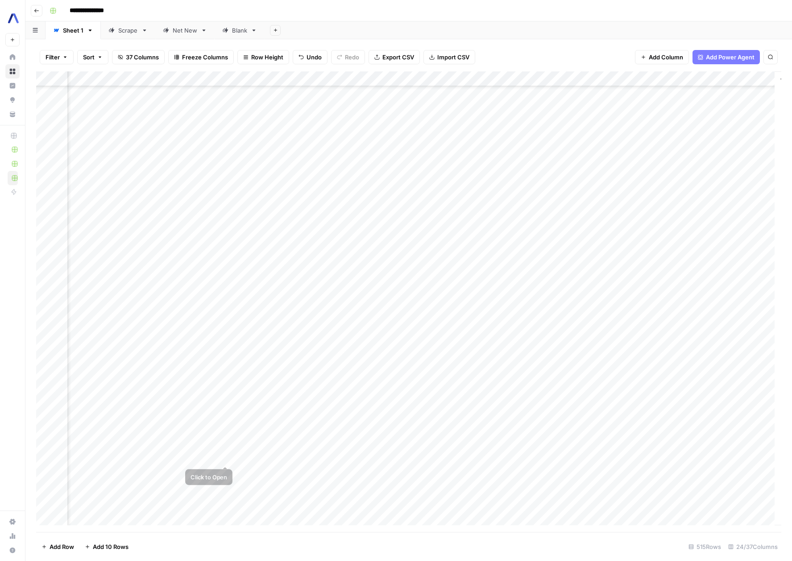
click at [200, 456] on div "Add Column" at bounding box center [408, 301] width 745 height 460
click at [228, 308] on div "Add Column" at bounding box center [408, 301] width 745 height 460
click at [556, 57] on div "Filter Sort 37 Columns Freeze Columns Row Height Undo Redo Export CSV Import CS…" at bounding box center [408, 57] width 745 height 29
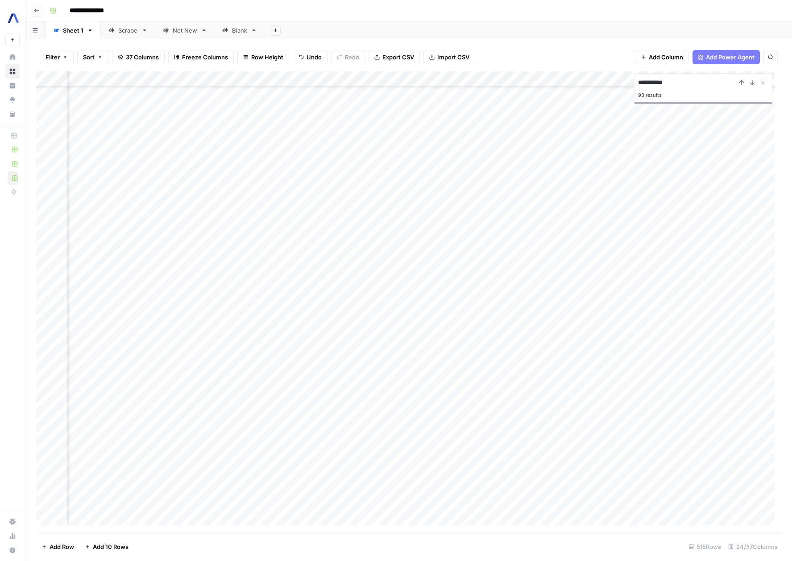
type input "**********"
click at [574, 211] on div "Add Column" at bounding box center [408, 301] width 745 height 460
click at [303, 211] on div "Add Column" at bounding box center [408, 301] width 745 height 460
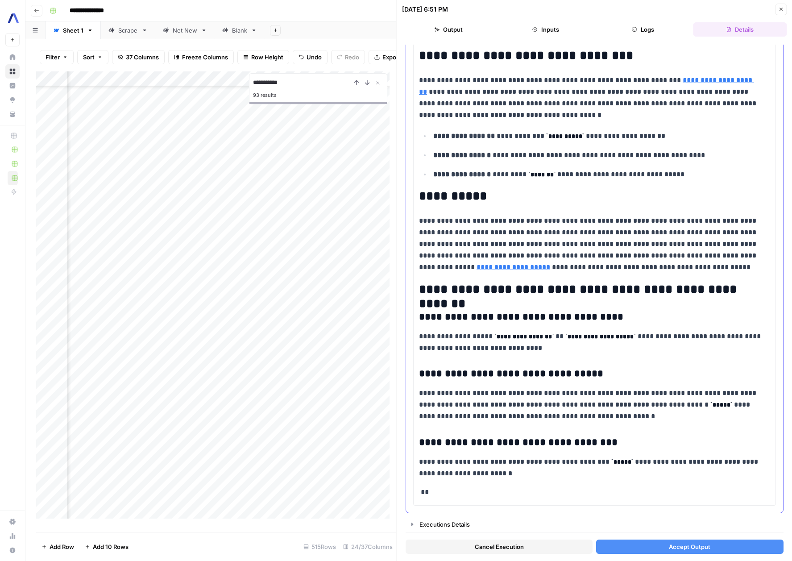
scroll to position [3124, 0]
click at [782, 11] on icon "button" at bounding box center [780, 9] width 5 height 5
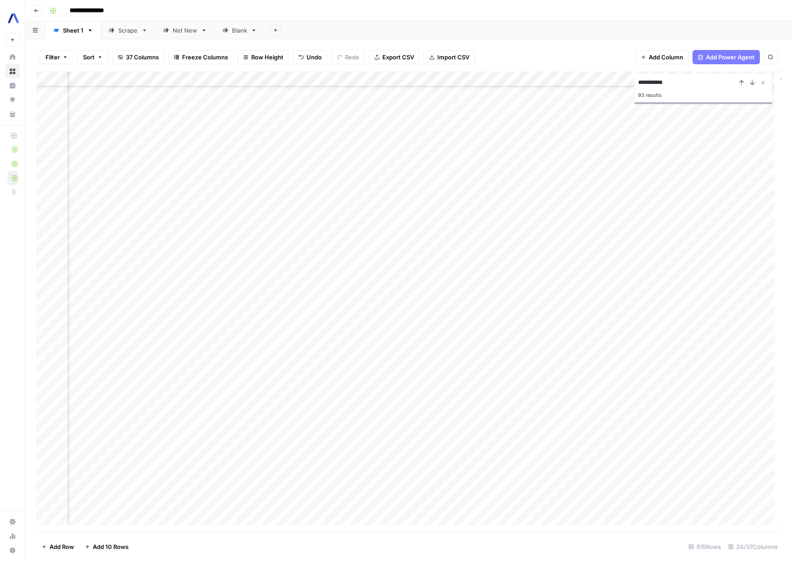
click at [195, 229] on div "Add Column" at bounding box center [408, 301] width 745 height 460
click at [484, 323] on div "Add Column" at bounding box center [408, 301] width 745 height 460
drag, startPoint x: 500, startPoint y: 317, endPoint x: 826, endPoint y: 535, distance: 392.0
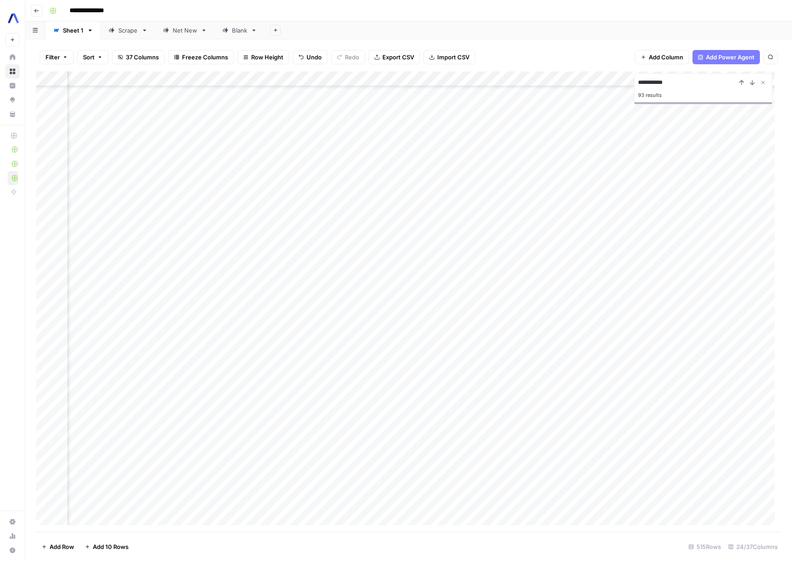
click at [791, 535] on html "**********" at bounding box center [396, 280] width 792 height 561
click at [324, 439] on div "Add Column" at bounding box center [408, 301] width 745 height 460
click at [585, 444] on div "Add Column" at bounding box center [408, 301] width 745 height 460
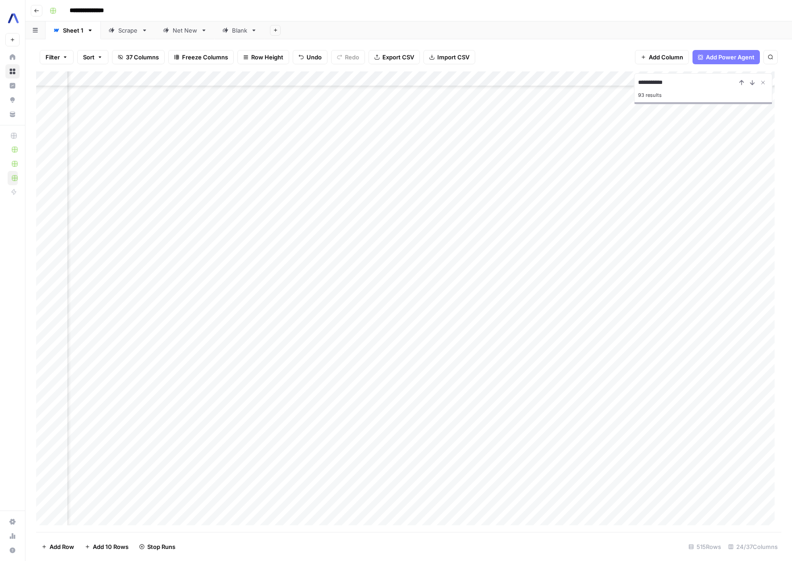
click at [602, 262] on div "Add Column" at bounding box center [408, 301] width 745 height 460
click at [601, 289] on div "Add Column" at bounding box center [408, 301] width 745 height 460
click at [353, 290] on div "Add Column" at bounding box center [408, 301] width 745 height 460
click at [401, 293] on div "Add Column" at bounding box center [408, 301] width 745 height 460
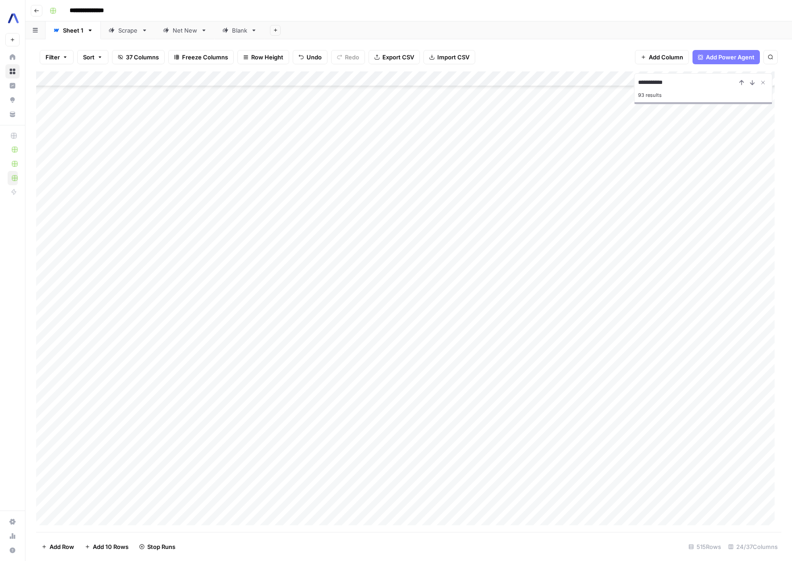
click at [634, 291] on div "Add Column" at bounding box center [408, 301] width 745 height 460
click at [583, 348] on div "Add Column" at bounding box center [408, 301] width 745 height 460
click at [520, 348] on div "Add Column" at bounding box center [408, 301] width 745 height 460
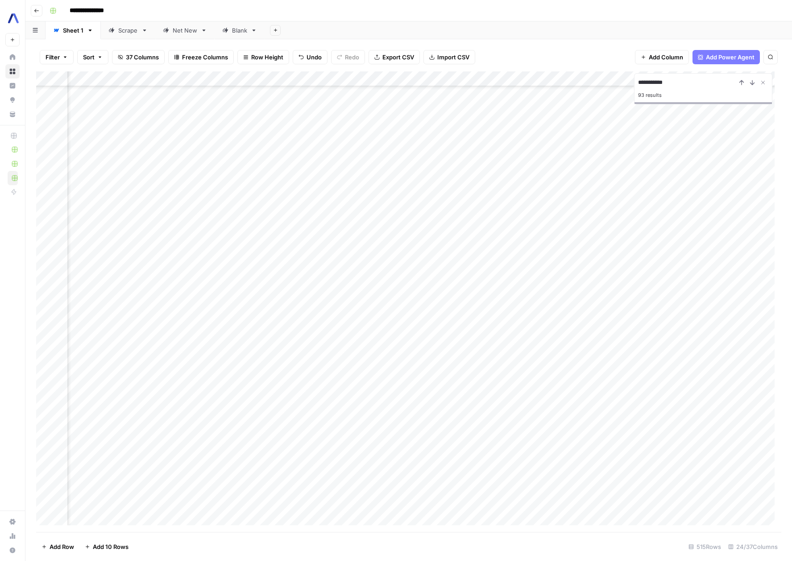
scroll to position [4934, 1421]
click at [510, 348] on div "Add Column" at bounding box center [408, 301] width 745 height 460
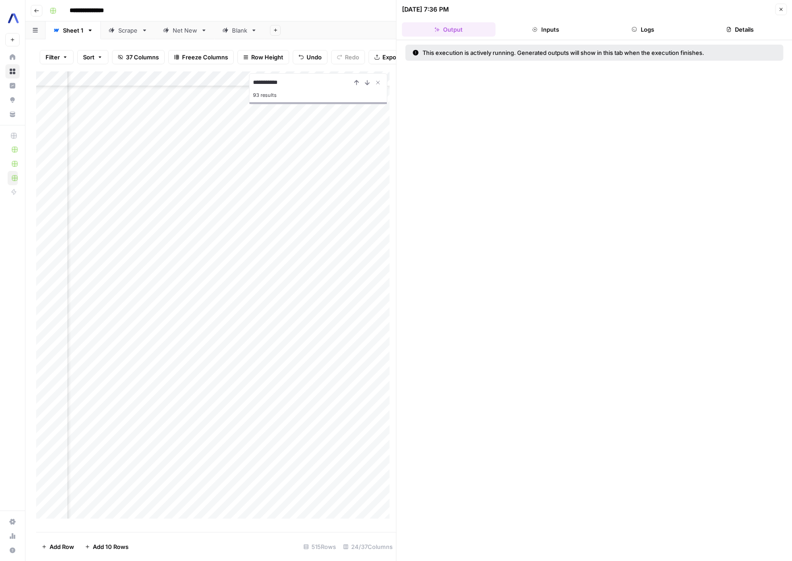
click at [650, 36] on button "Logs" at bounding box center [643, 29] width 94 height 14
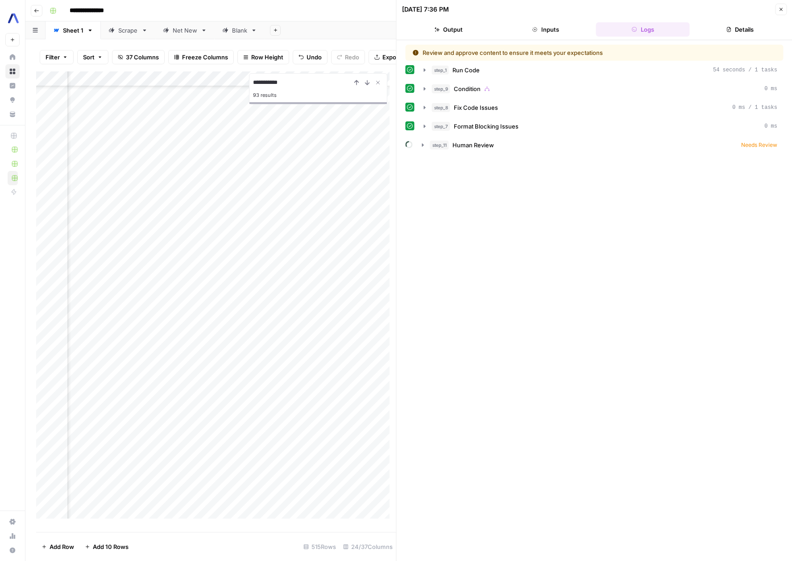
click at [782, 8] on icon "button" at bounding box center [780, 9] width 5 height 5
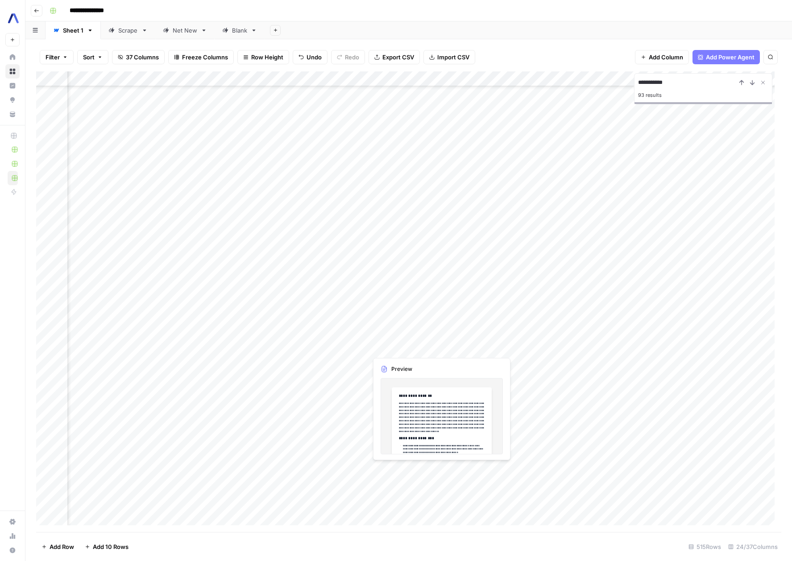
click at [395, 348] on div "Add Column" at bounding box center [408, 301] width 745 height 460
click at [257, 344] on div "Add Column" at bounding box center [408, 301] width 745 height 460
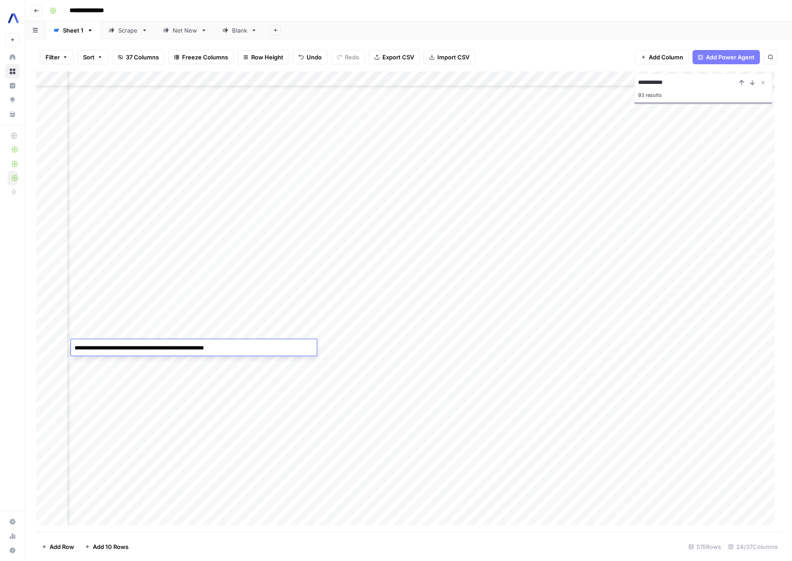
click at [239, 348] on textarea "**********" at bounding box center [194, 348] width 246 height 12
click at [341, 345] on div "Add Column" at bounding box center [408, 301] width 745 height 460
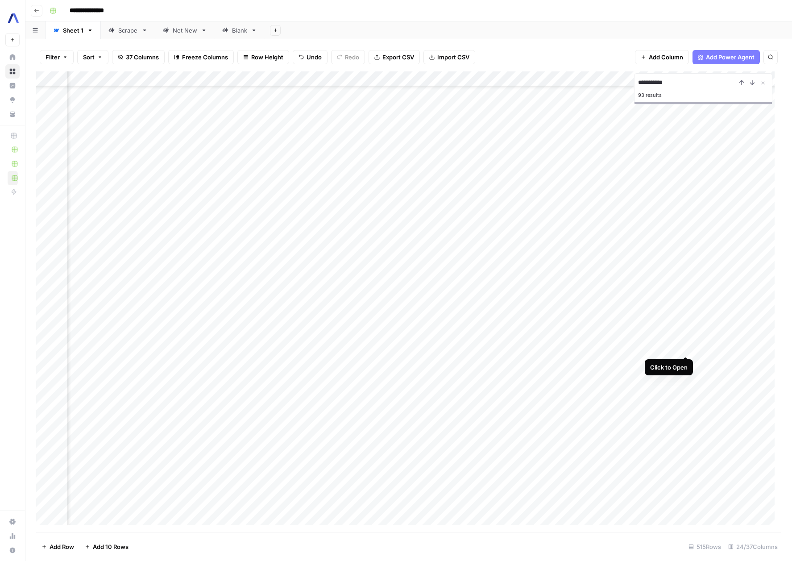
click at [683, 347] on div "Add Column" at bounding box center [408, 301] width 745 height 460
click at [685, 347] on div "Add Column" at bounding box center [408, 301] width 745 height 460
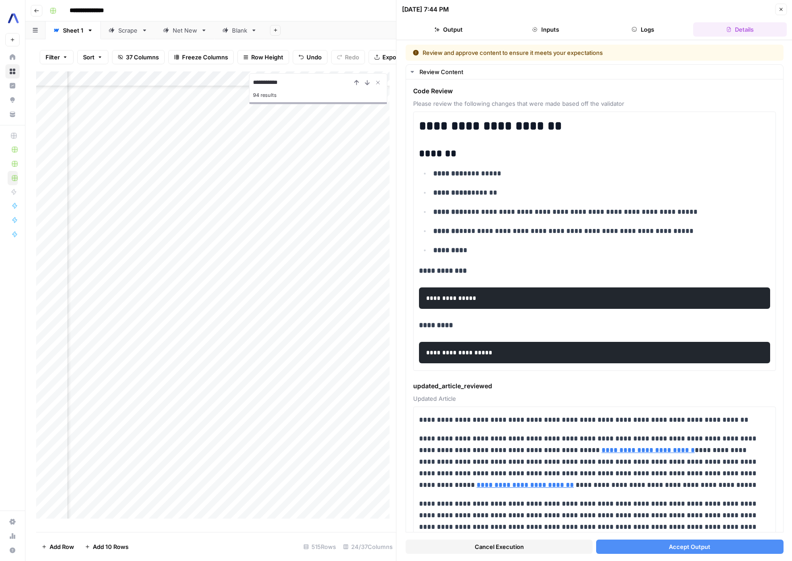
scroll to position [4934, 1256]
